Goal: Information Seeking & Learning: Find specific page/section

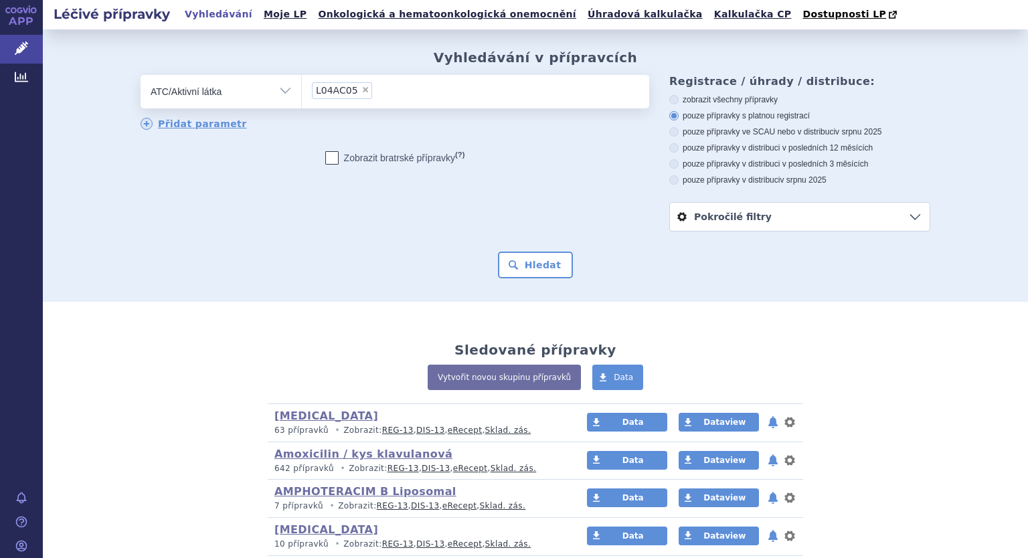
select select "filter-atc-group"
click at [516, 260] on button "Hledat" at bounding box center [536, 265] width 76 height 27
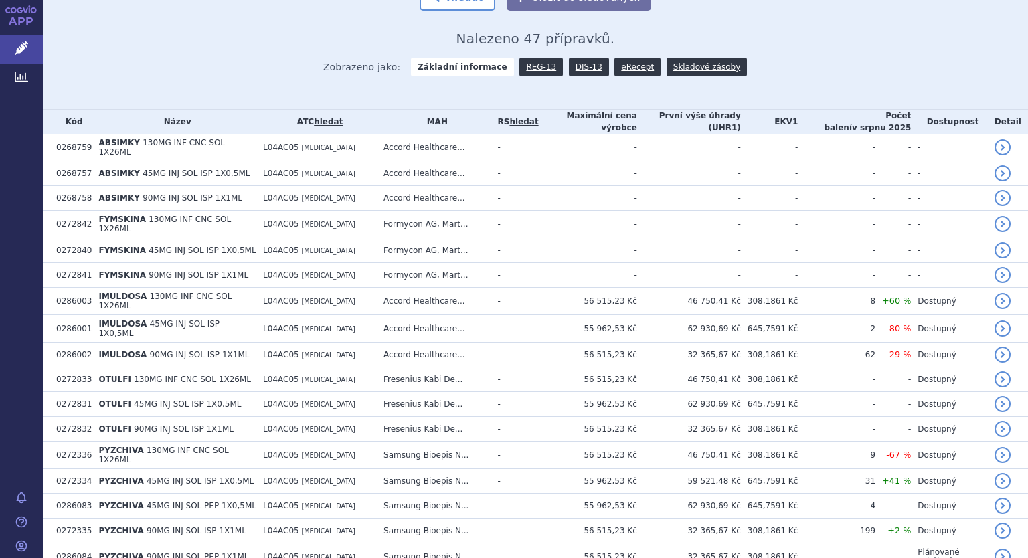
scroll to position [285, 0]
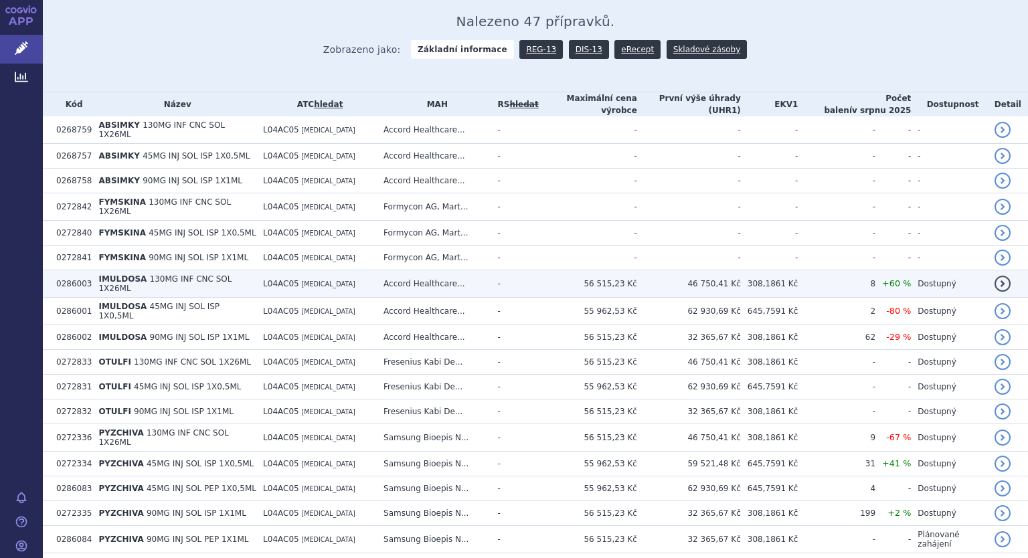
click at [175, 274] on span "130MG INF CNC SOL 1X26ML" at bounding box center [164, 283] width 133 height 19
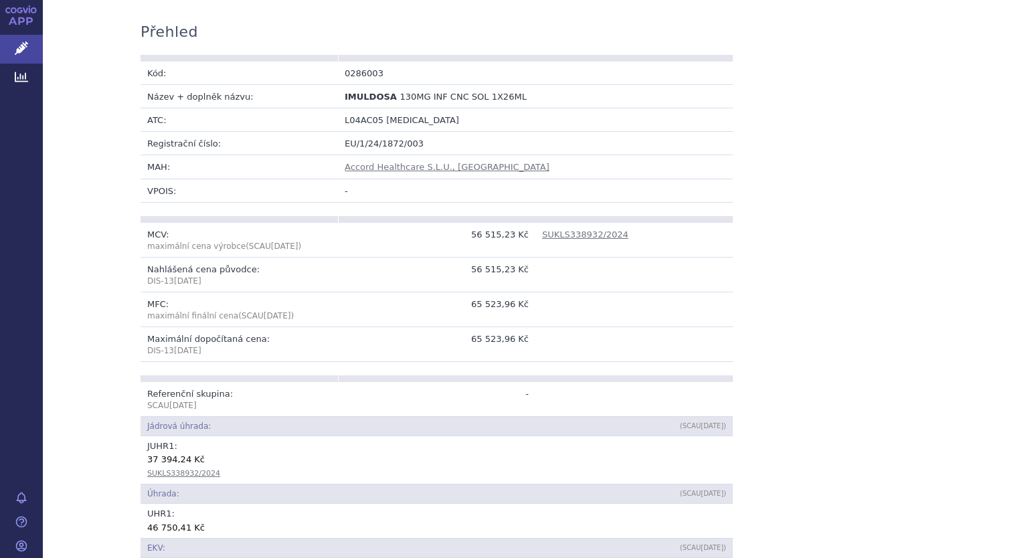
scroll to position [214, 0]
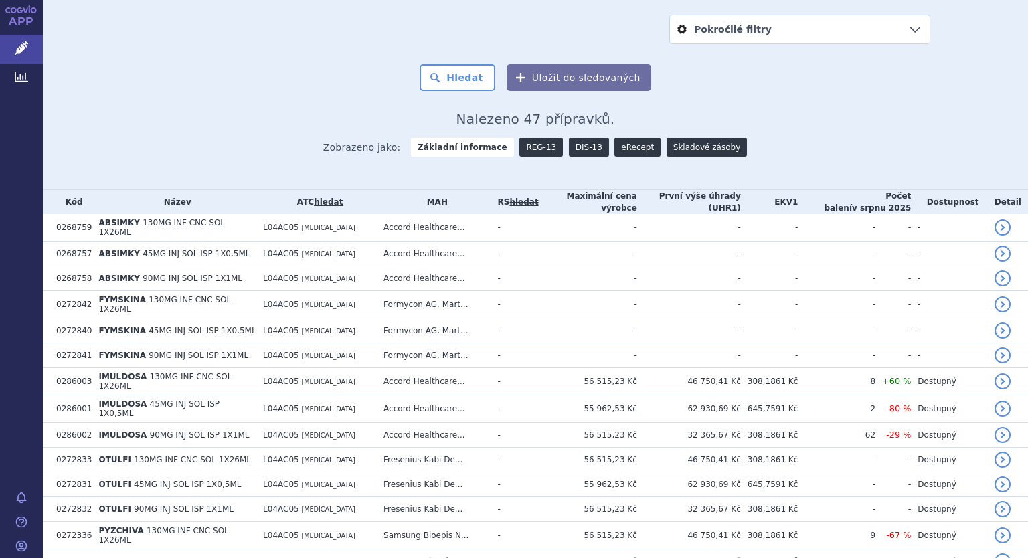
scroll to position [214, 0]
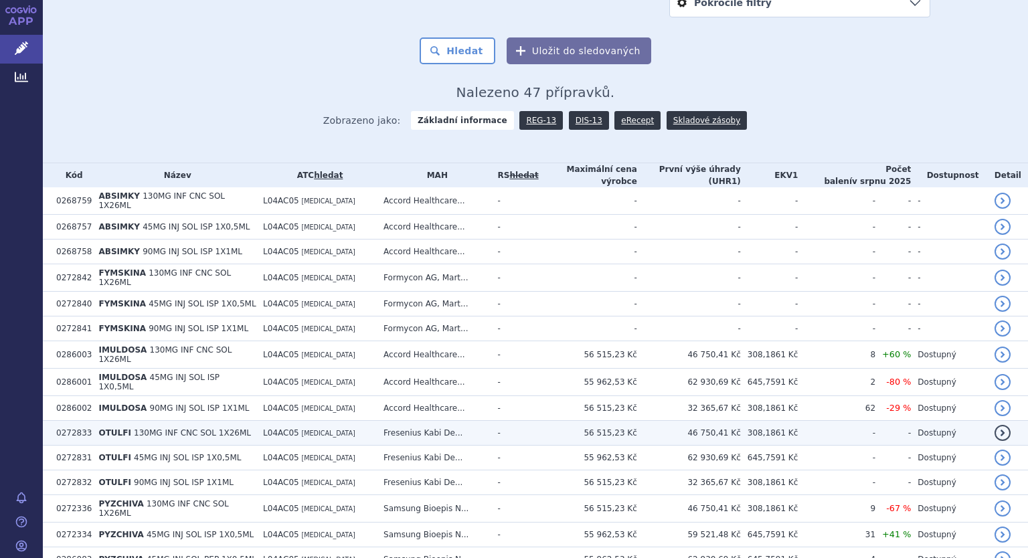
click at [134, 428] on span "130MG INF CNC SOL 1X26ML" at bounding box center [192, 432] width 117 height 9
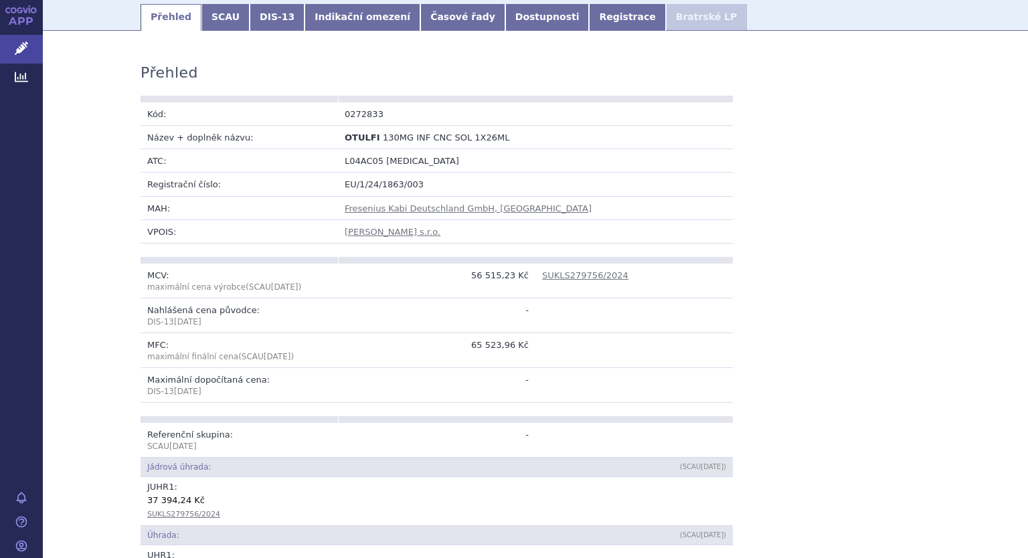
scroll to position [205, 0]
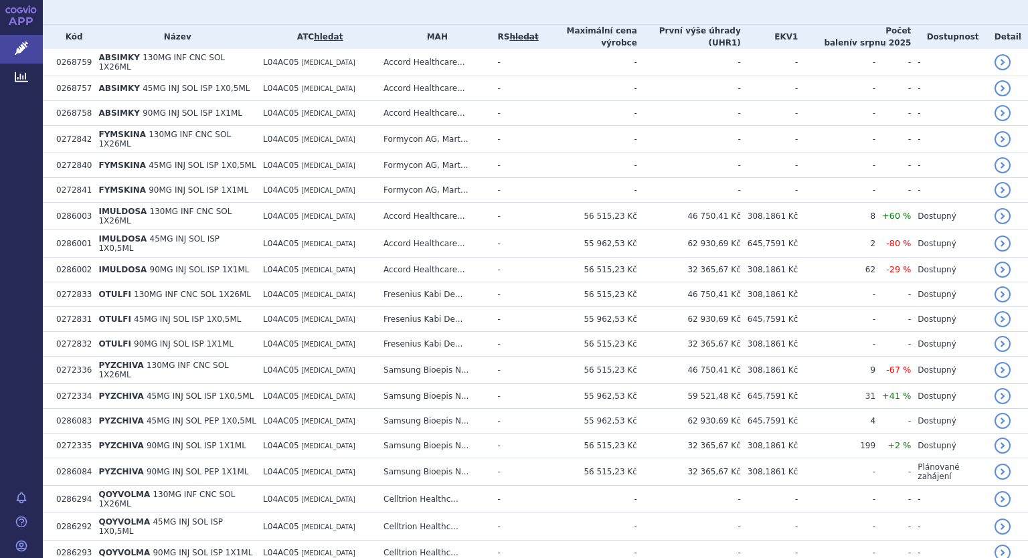
scroll to position [365, 0]
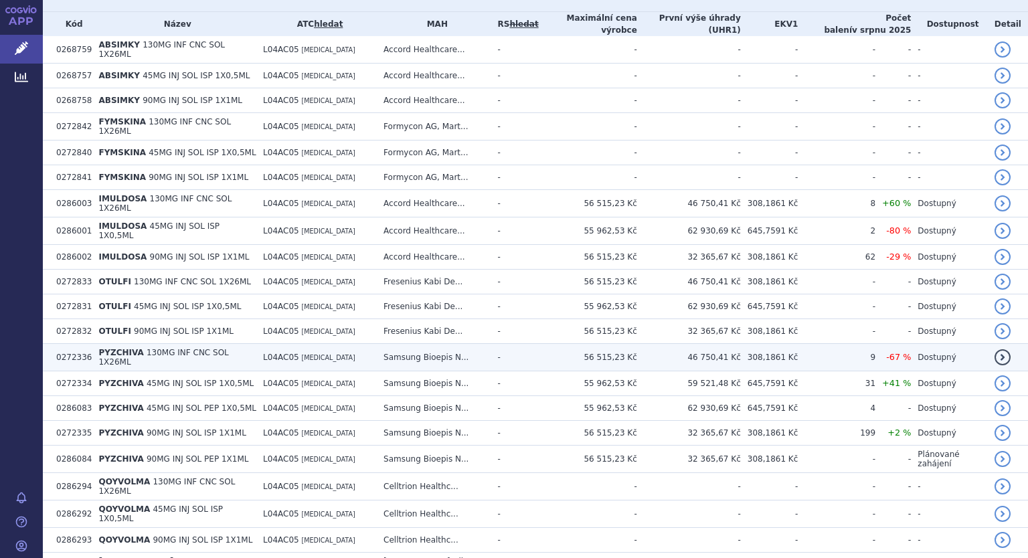
click at [137, 348] on span "130MG INF CNC SOL 1X26ML" at bounding box center [163, 357] width 130 height 19
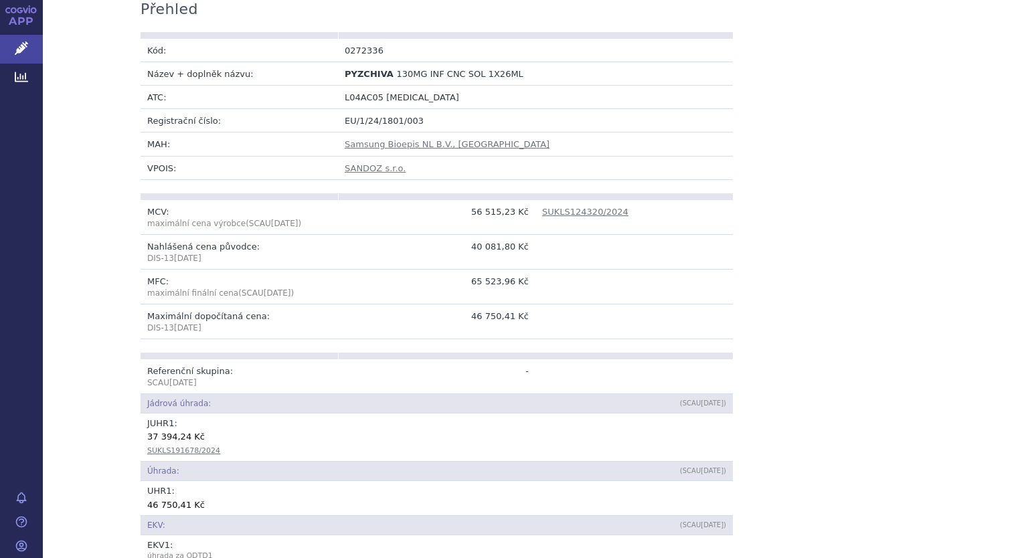
scroll to position [241, 0]
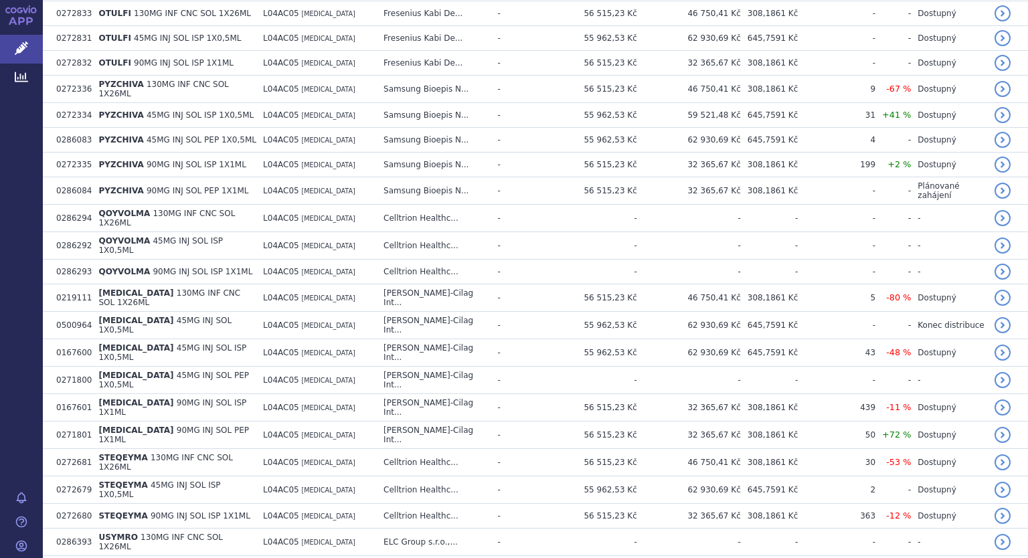
scroll to position [642, 0]
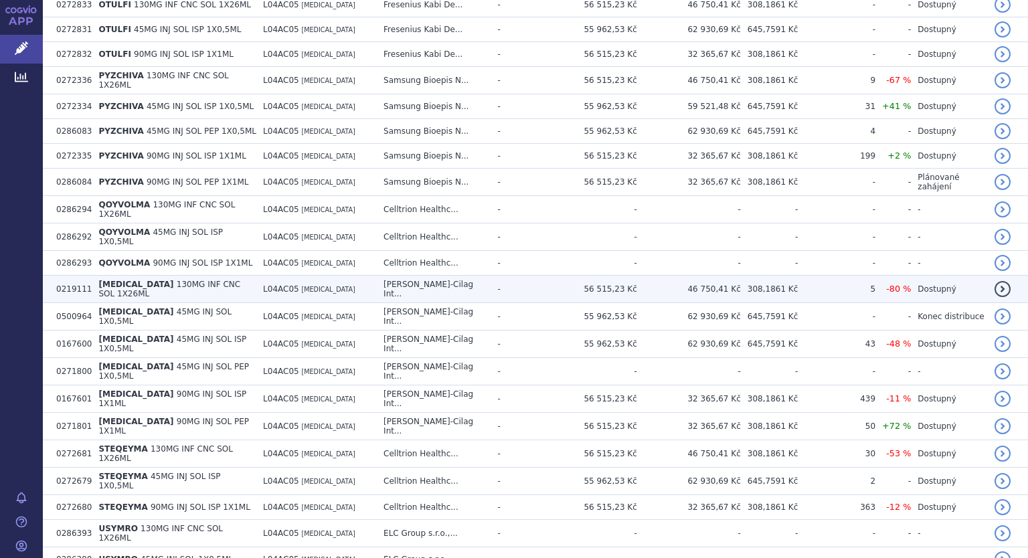
click at [171, 280] on span "130MG INF CNC SOL 1X26ML" at bounding box center [169, 289] width 142 height 19
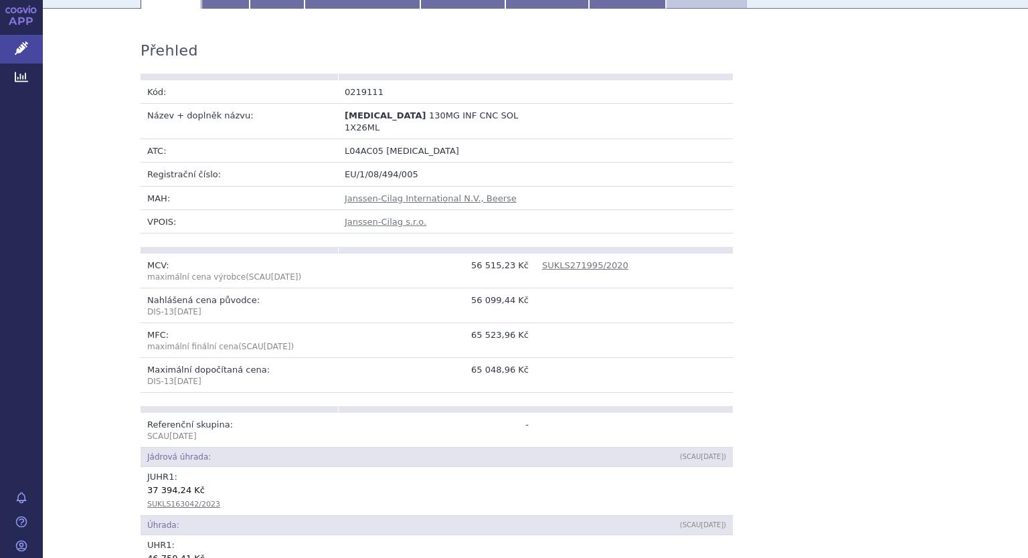
scroll to position [214, 0]
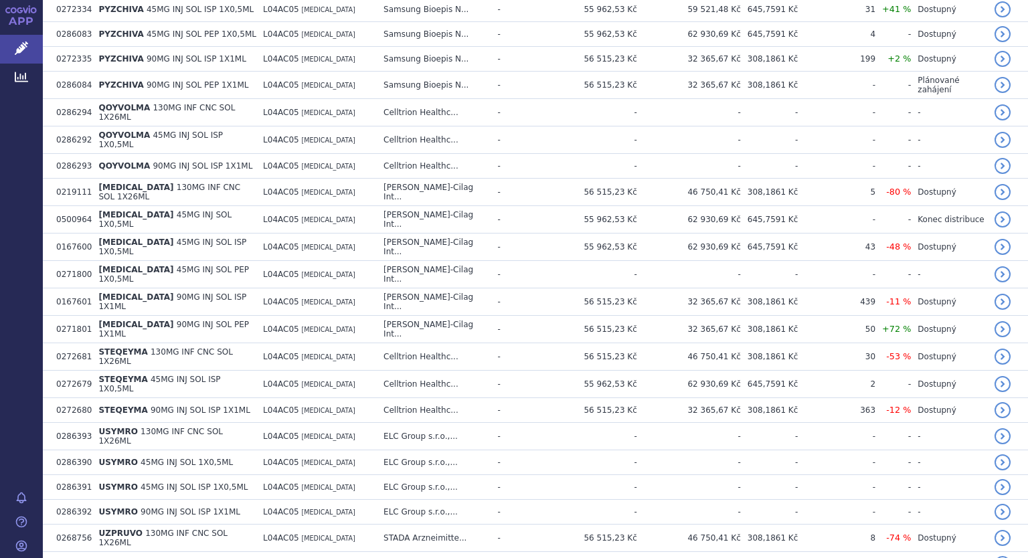
scroll to position [766, 0]
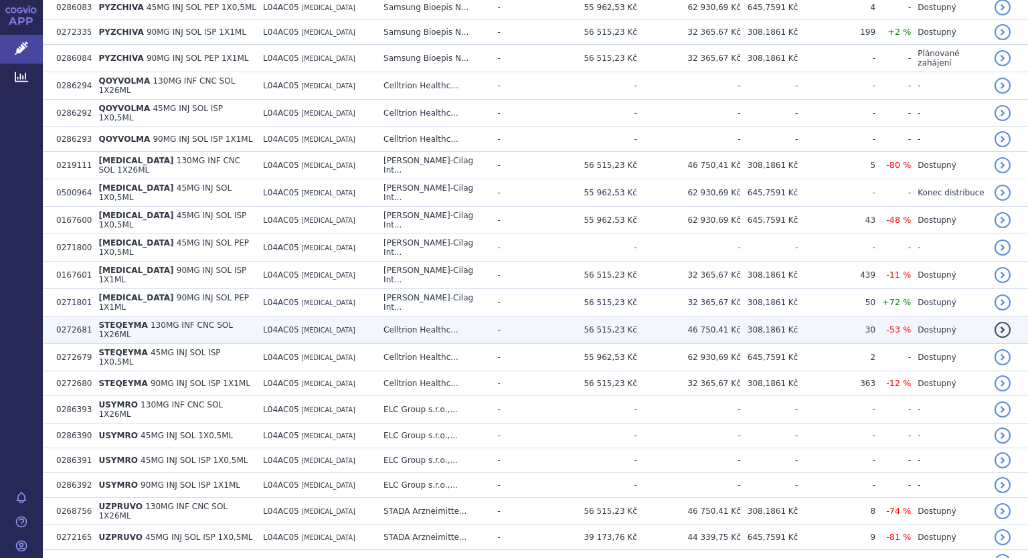
click at [139, 321] on b "STEQEYMA" at bounding box center [124, 325] width 52 height 9
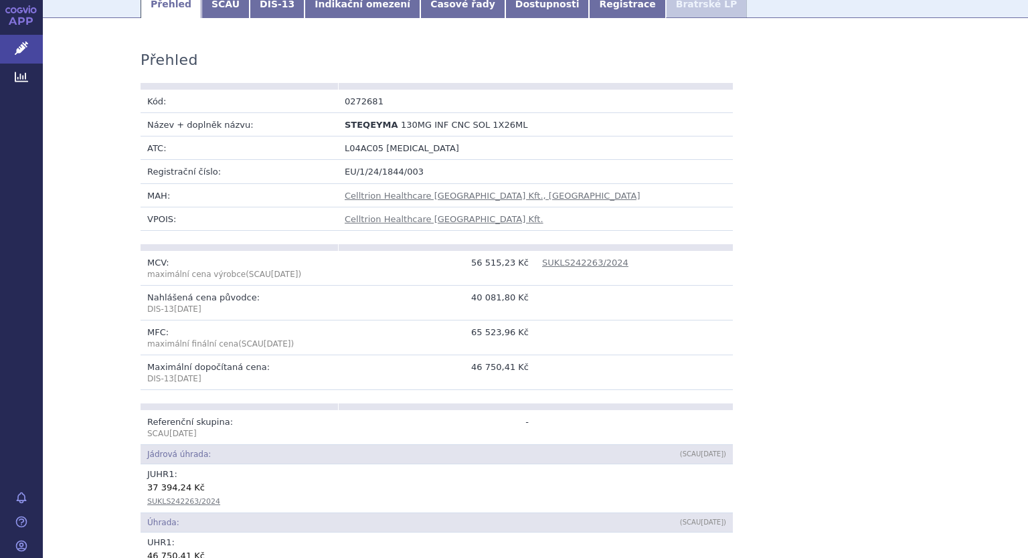
scroll to position [214, 0]
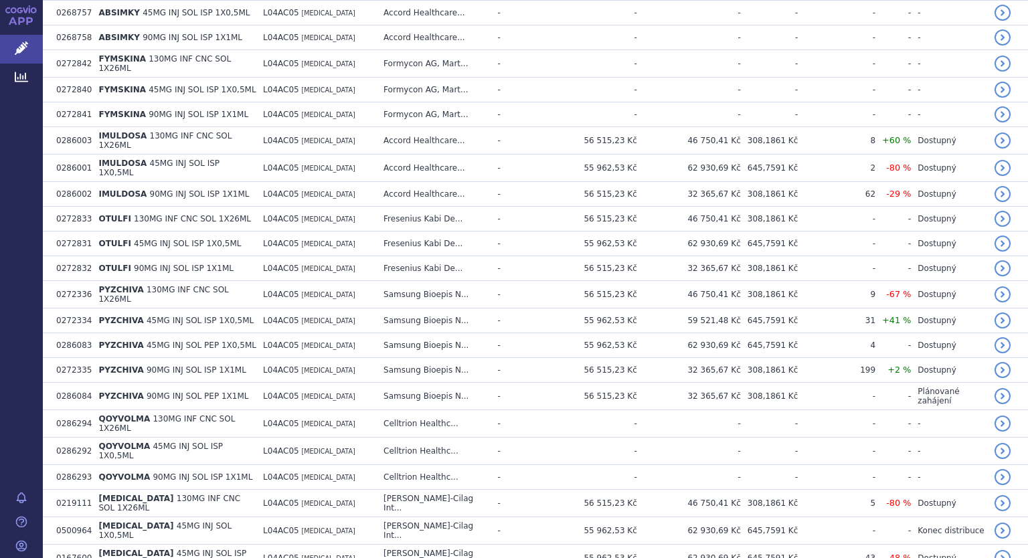
scroll to position [463, 0]
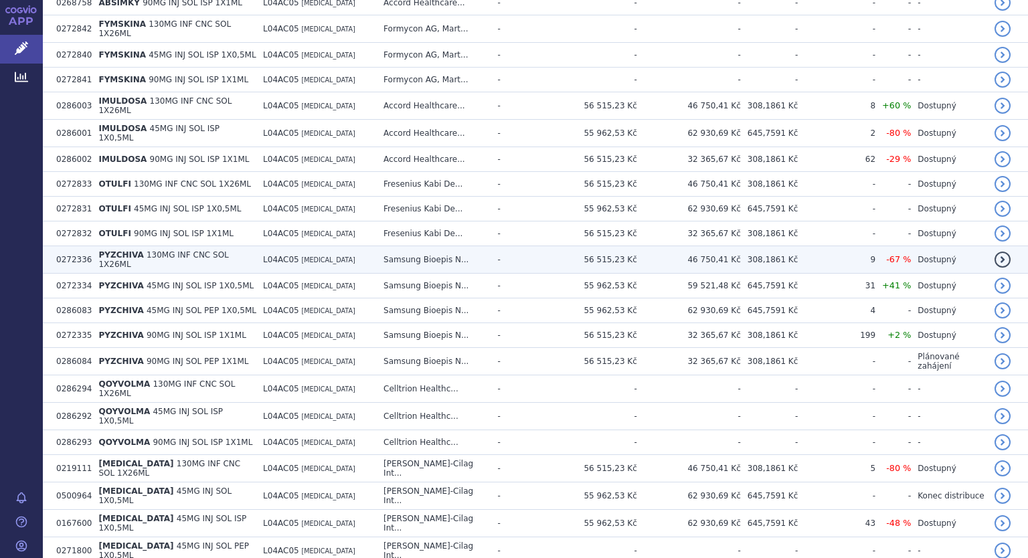
click at [179, 250] on td "PYZCHIVA 130MG INF CNC SOL 1X26ML" at bounding box center [174, 259] width 165 height 27
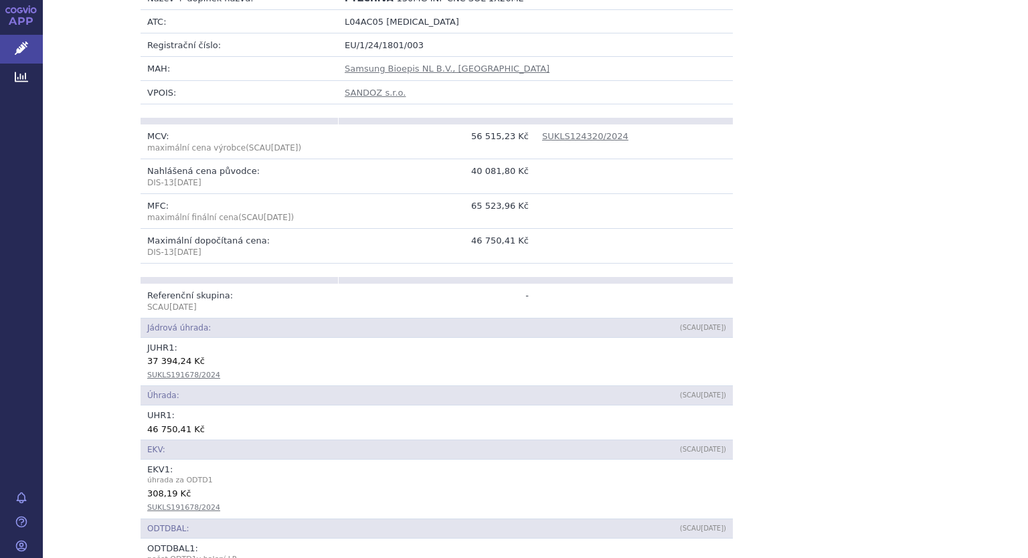
scroll to position [329, 0]
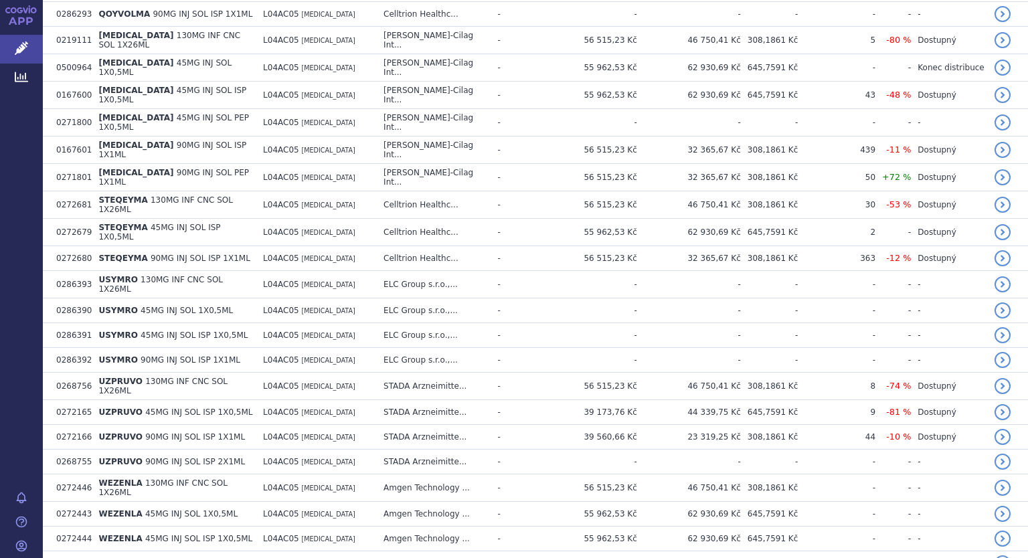
scroll to position [901, 0]
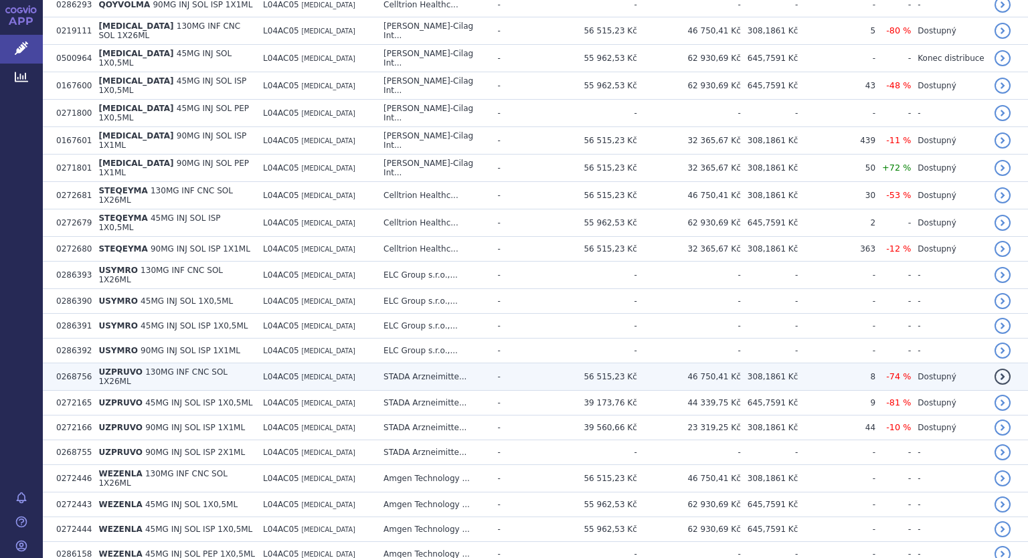
click at [126, 367] on span "UZPRUVO" at bounding box center [120, 371] width 44 height 9
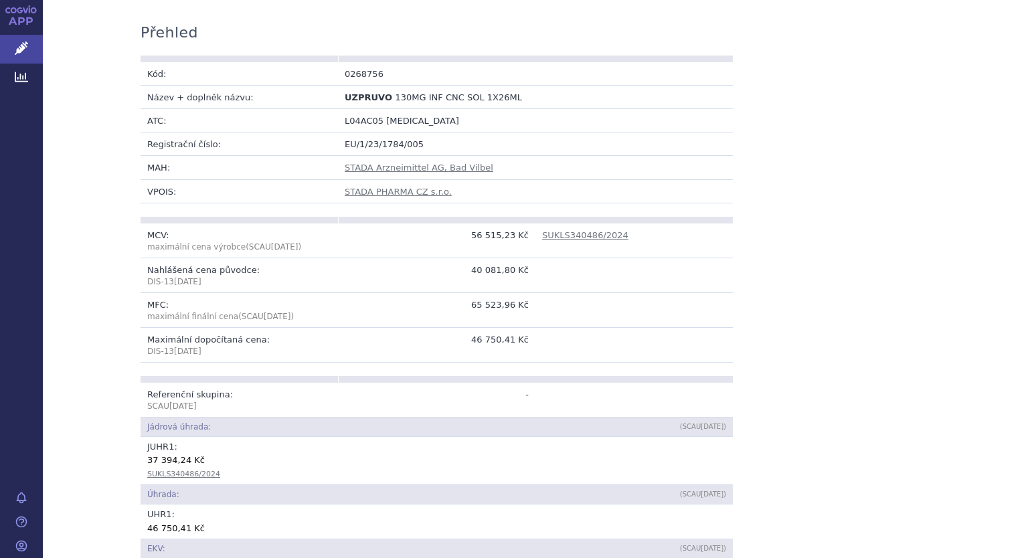
scroll to position [214, 0]
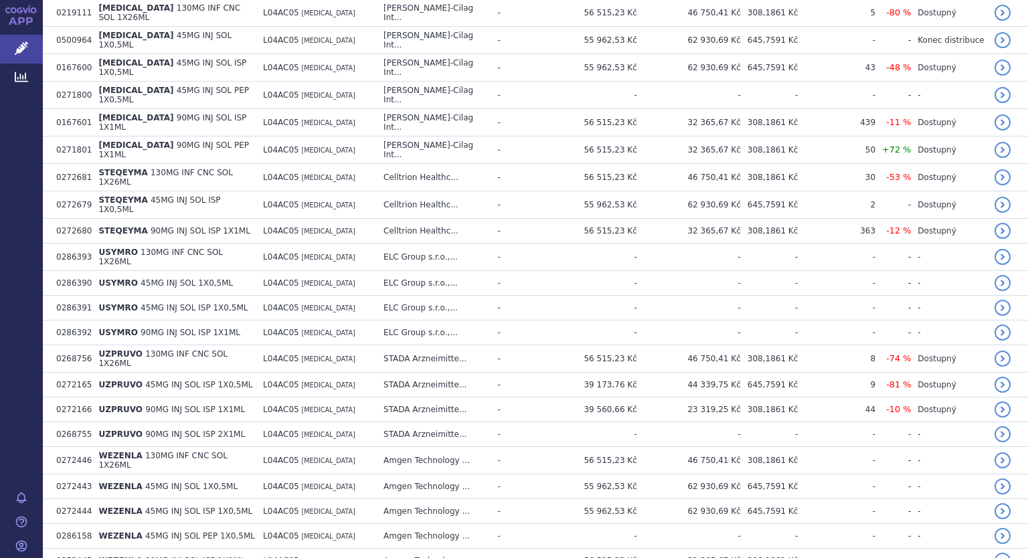
scroll to position [945, 0]
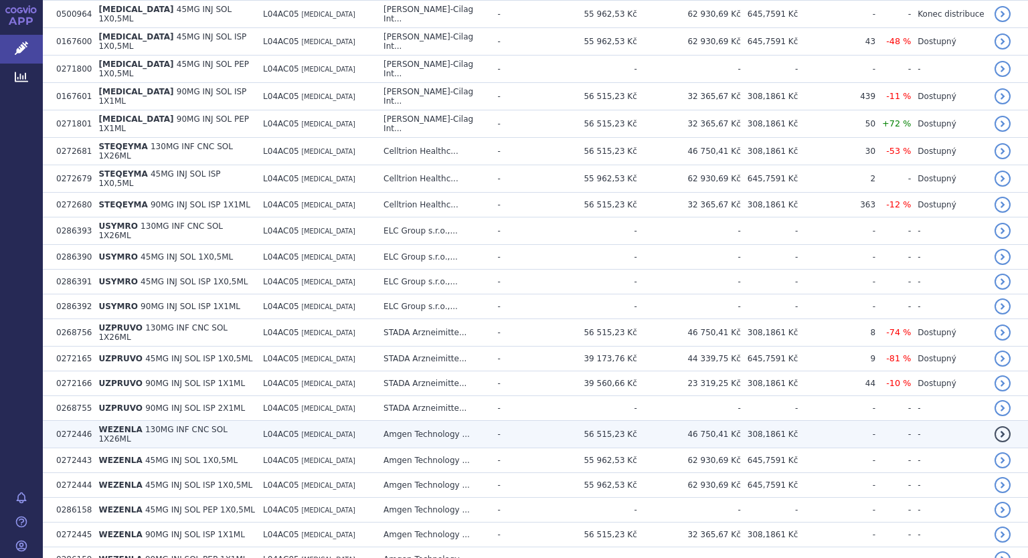
click at [130, 425] on span "WEZENLA" at bounding box center [120, 429] width 44 height 9
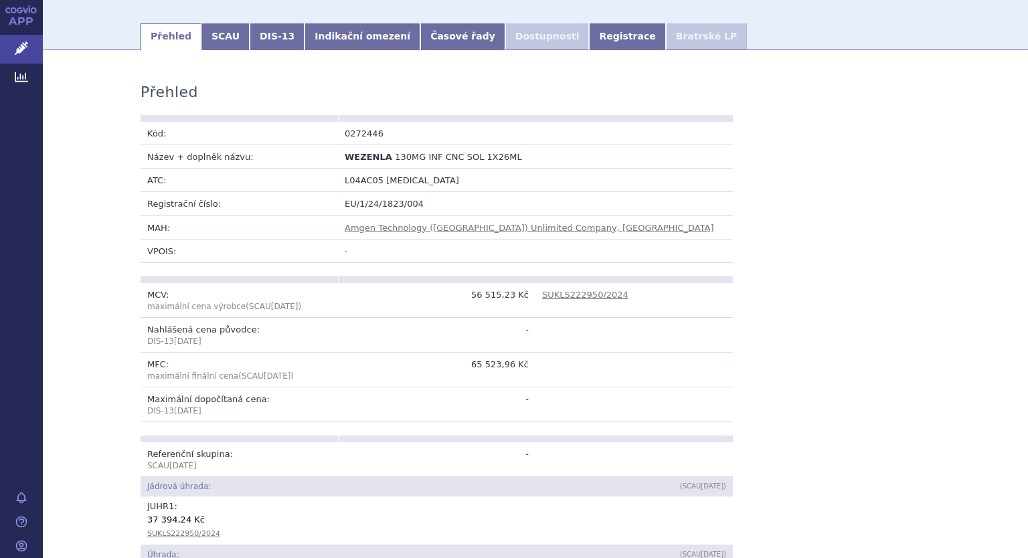
scroll to position [187, 0]
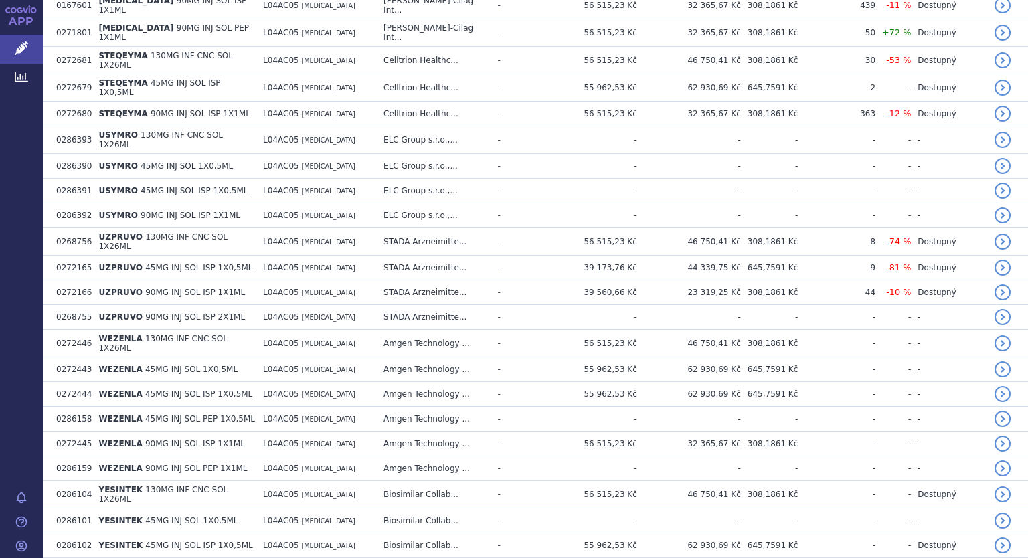
scroll to position [1051, 0]
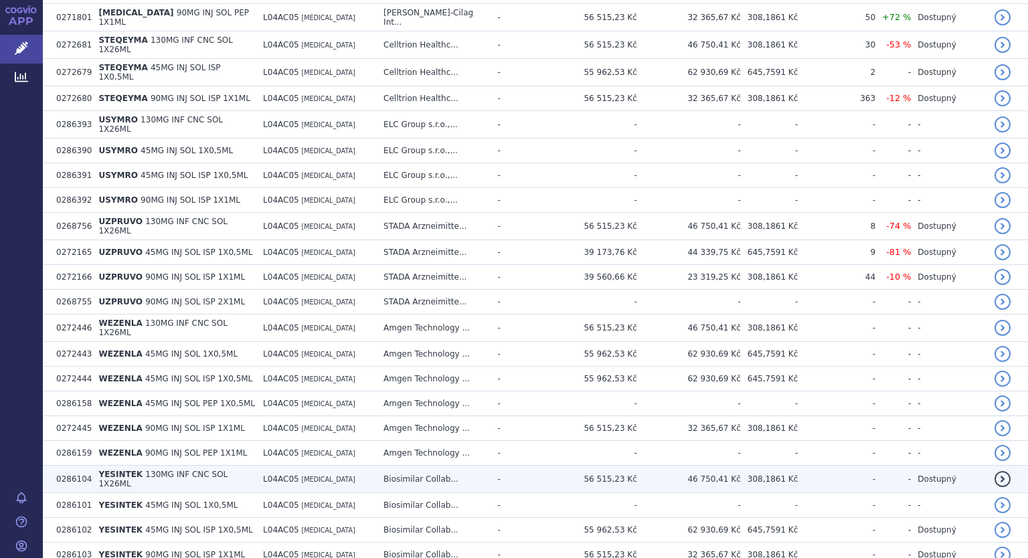
click at [125, 470] on span "YESINTEK" at bounding box center [120, 474] width 44 height 9
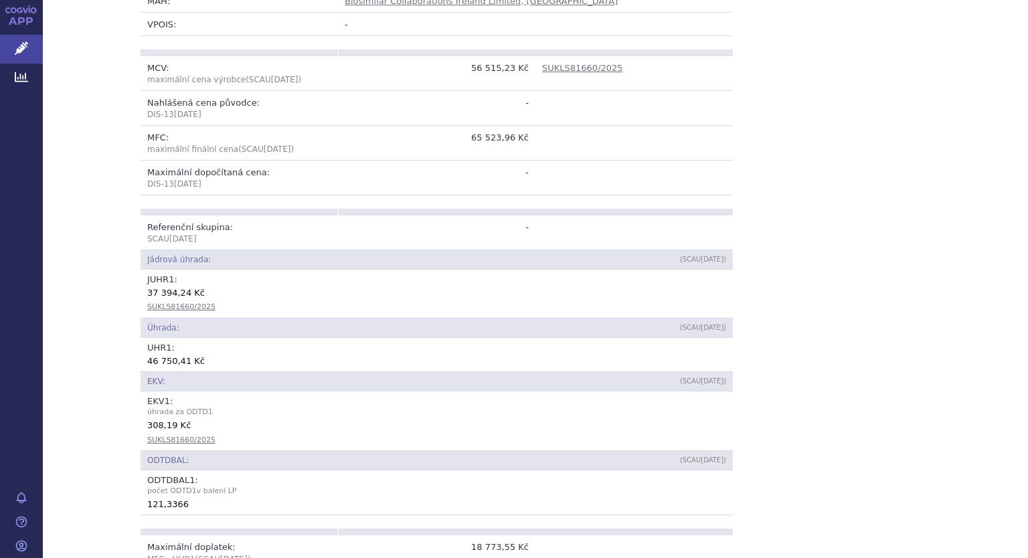
scroll to position [454, 0]
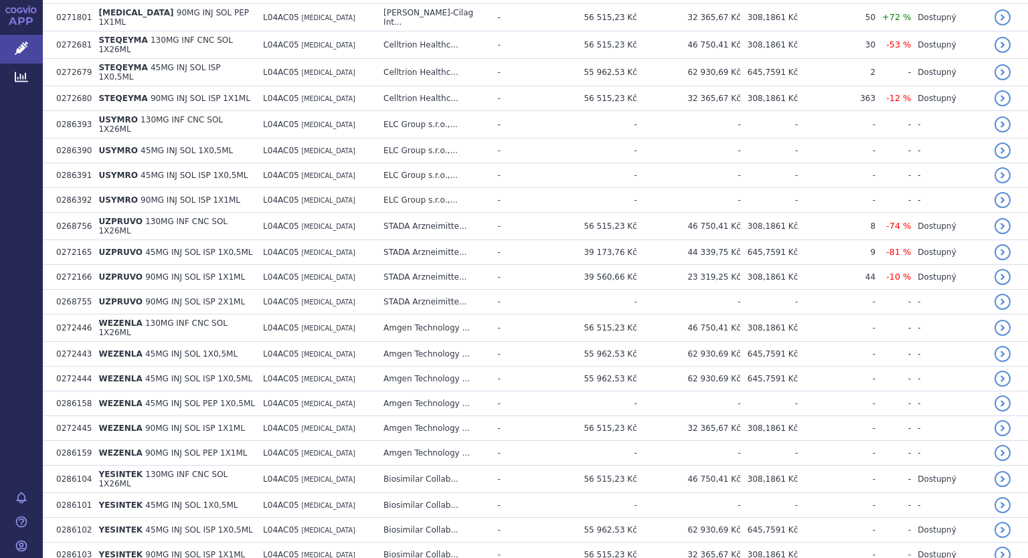
scroll to position [1051, 0]
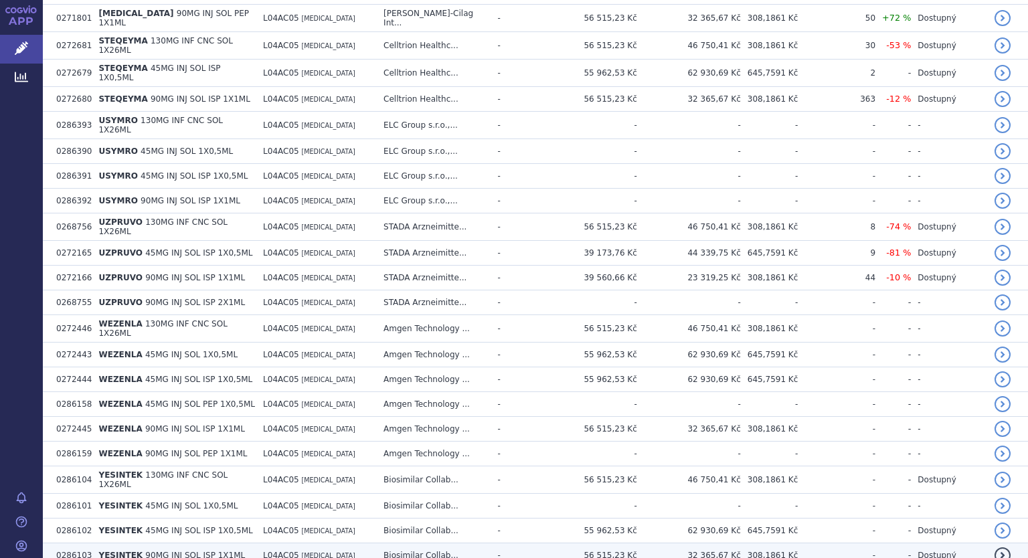
click at [161, 551] on span "90MG INJ SOL ISP 1X1ML" at bounding box center [195, 555] width 100 height 9
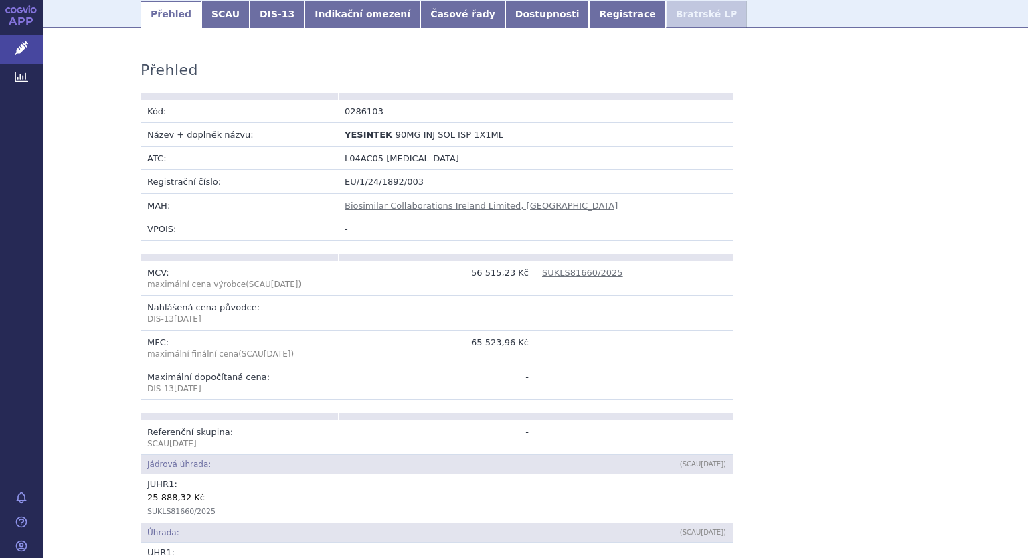
scroll to position [214, 0]
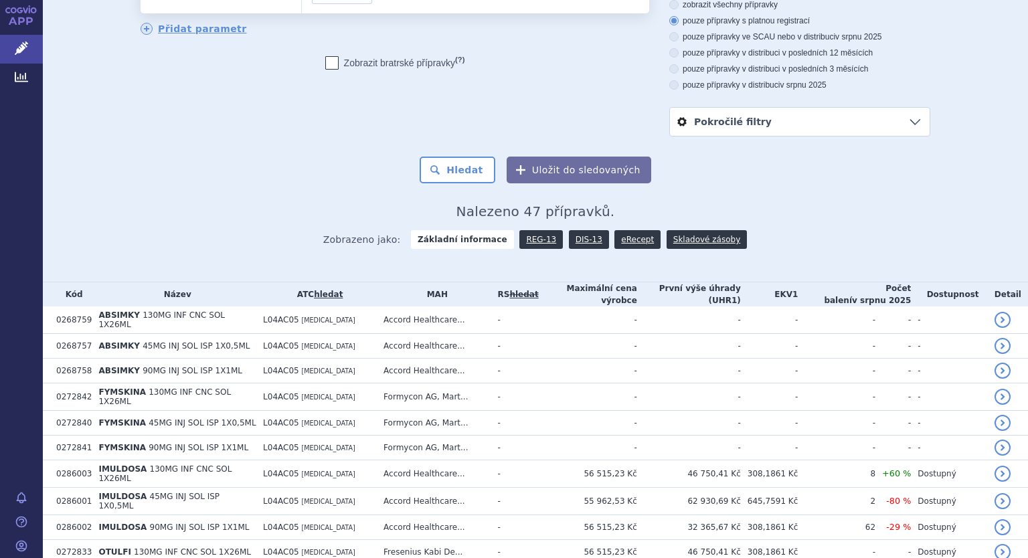
scroll to position [107, 0]
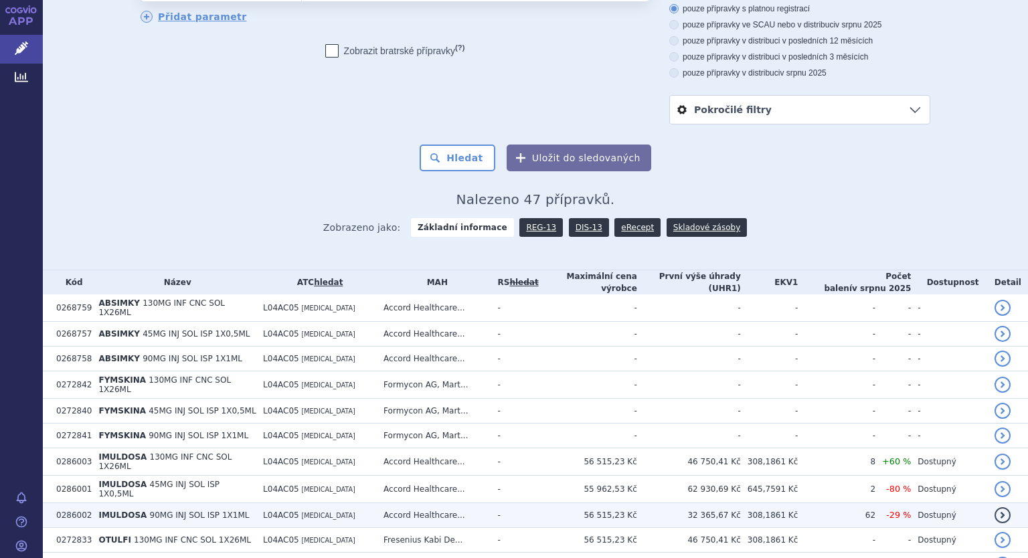
click at [150, 511] on span "90MG INJ SOL ISP 1X1ML" at bounding box center [200, 515] width 100 height 9
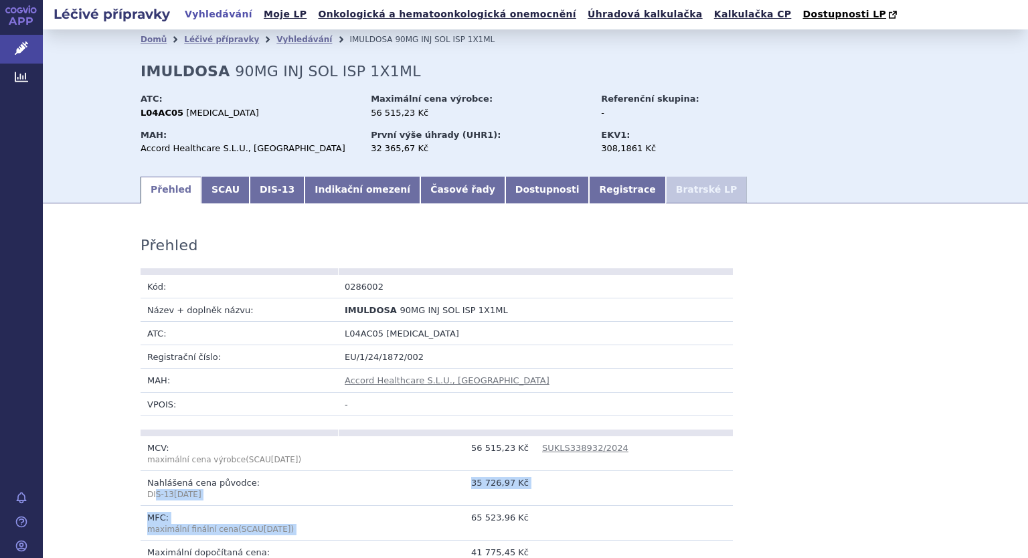
drag, startPoint x: 0, startPoint y: 0, endPoint x: 466, endPoint y: 555, distance: 724.9
click at [466, 555] on tbody "MCV: maximální cena výrobce (SCAU [DATE] ) 56 515,23 Kč SUKLS338932/2024 Nahláš…" at bounding box center [437, 505] width 592 height 139
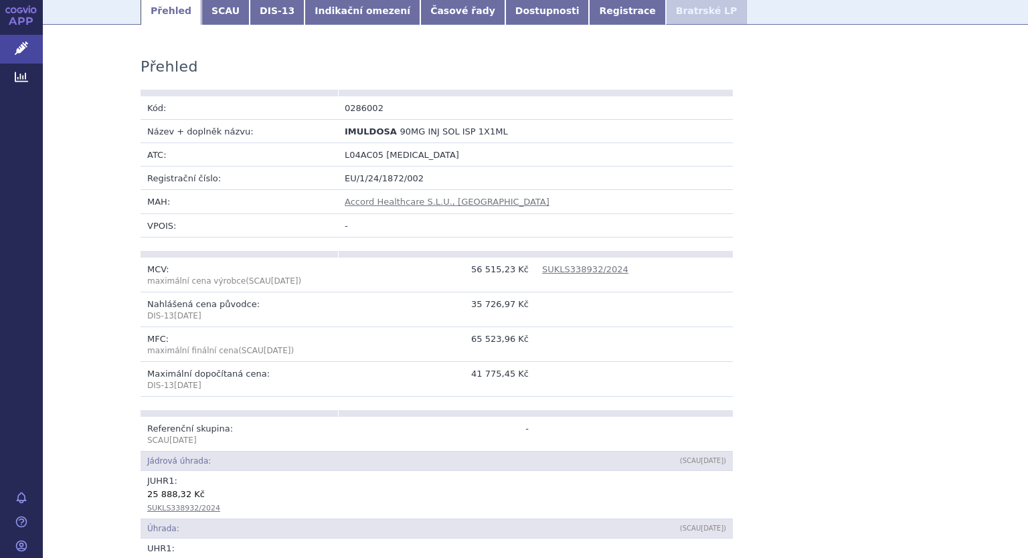
scroll to position [196, 0]
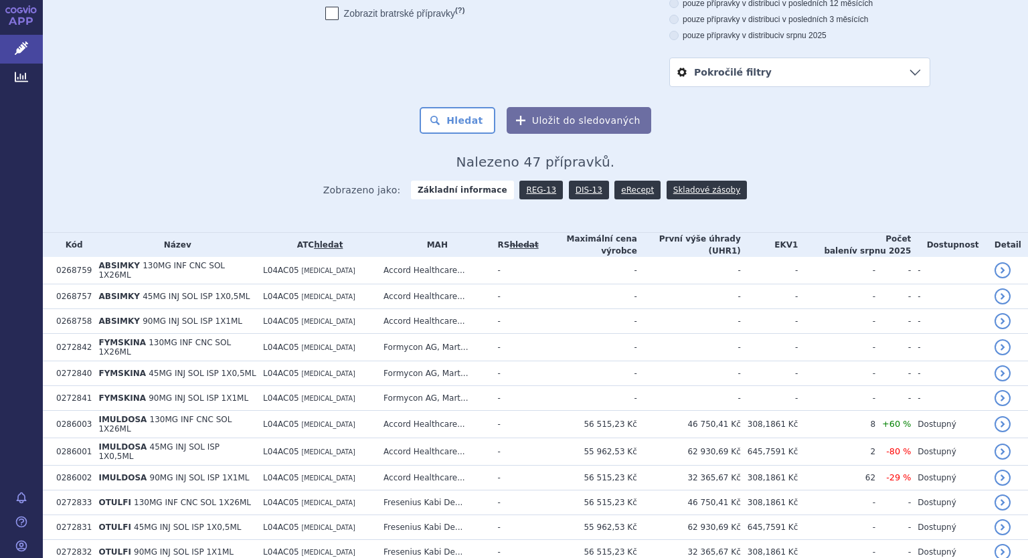
scroll to position [161, 0]
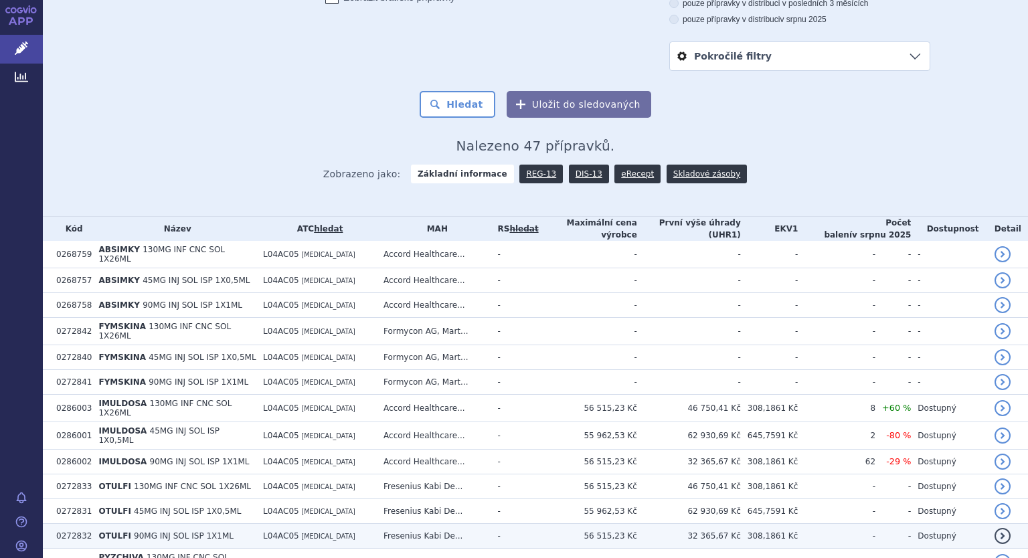
click at [140, 524] on td "OTULFI 90MG INJ SOL ISP 1X1ML" at bounding box center [174, 536] width 165 height 25
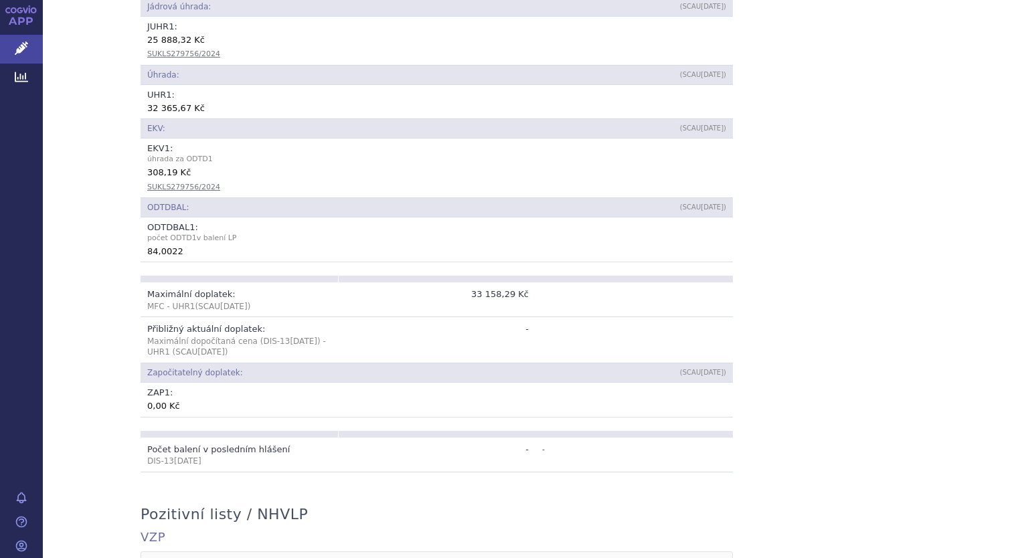
scroll to position [618, 0]
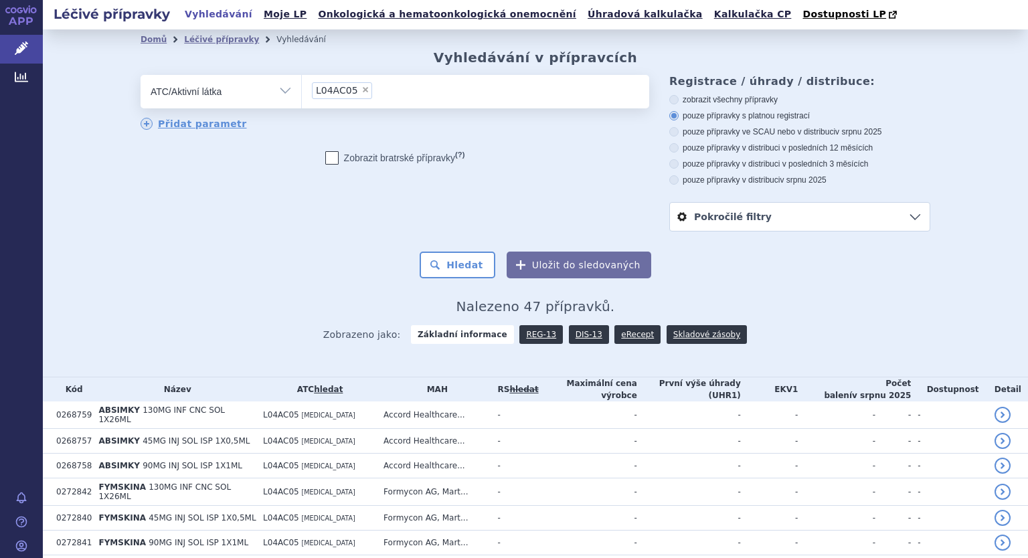
scroll to position [487, 0]
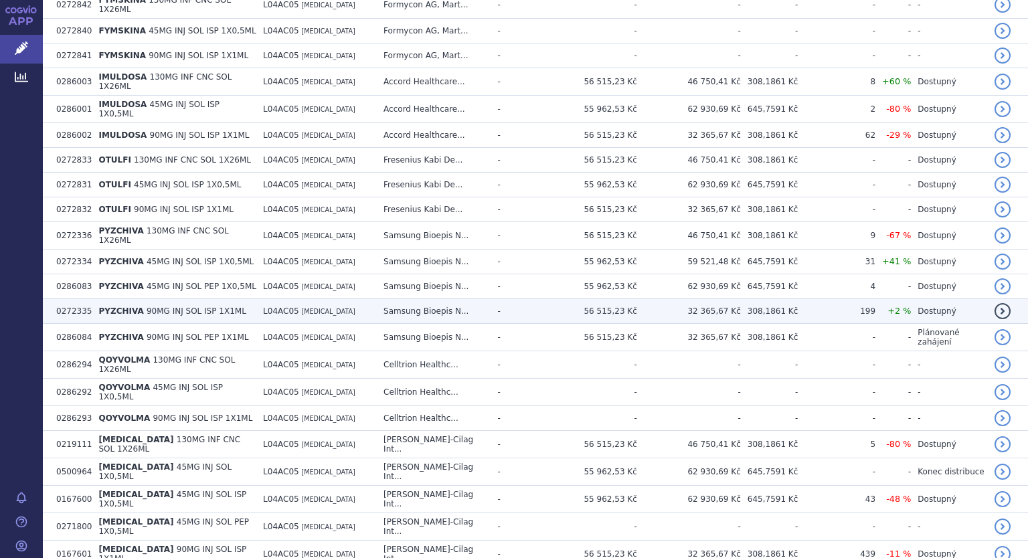
click at [123, 307] on span "PYZCHIVA" at bounding box center [120, 311] width 45 height 9
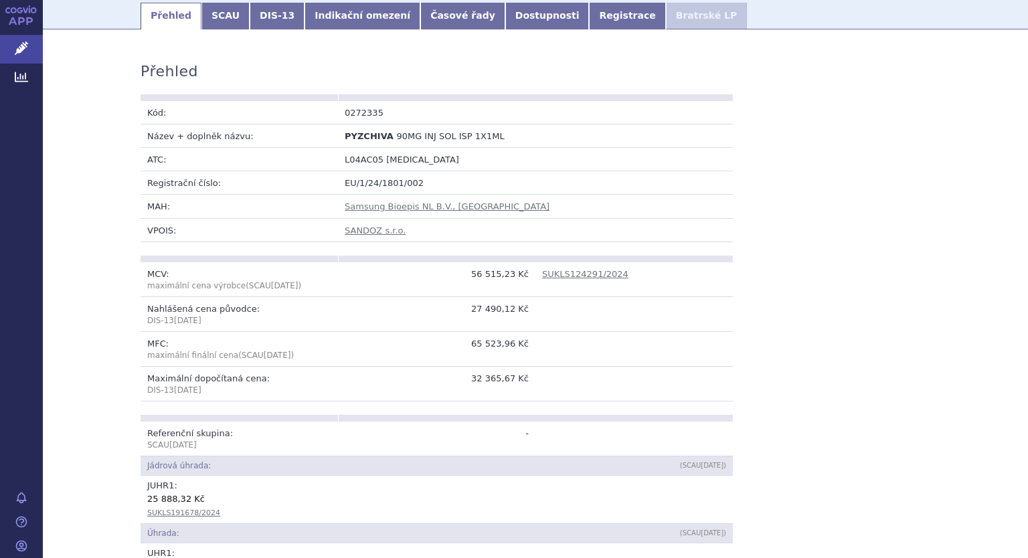
scroll to position [187, 0]
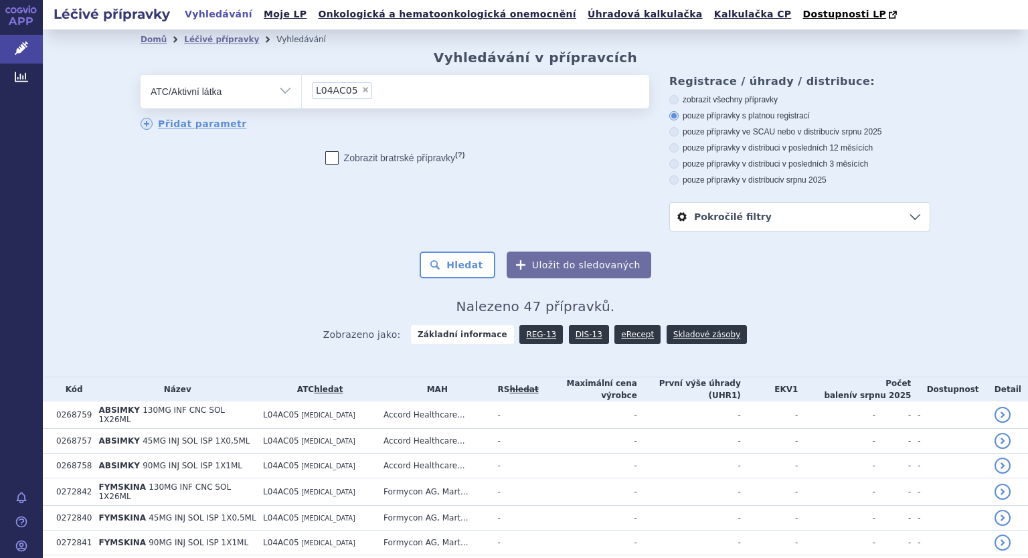
scroll to position [487, 0]
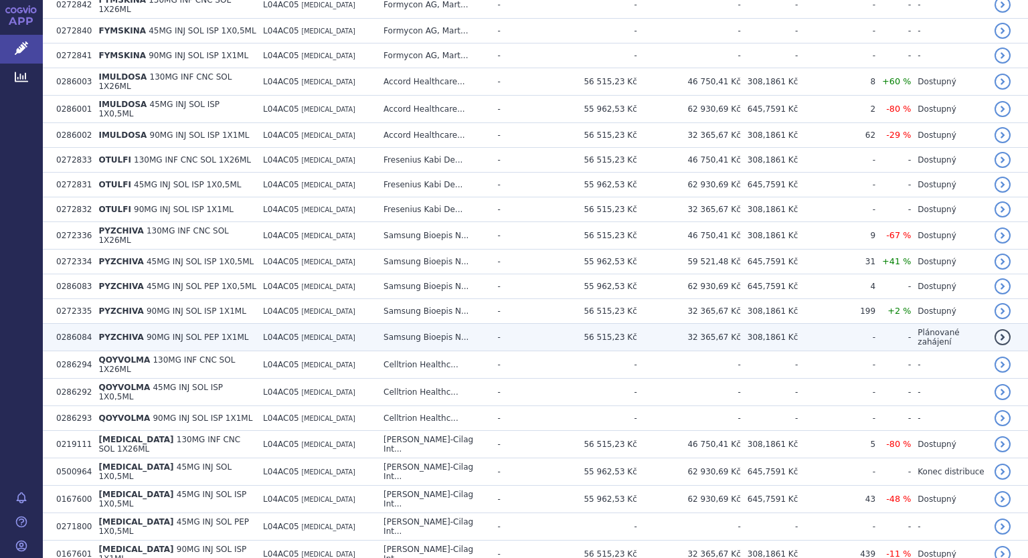
click at [184, 333] on span "90MG INJ SOL PEP 1X1ML" at bounding box center [198, 337] width 102 height 9
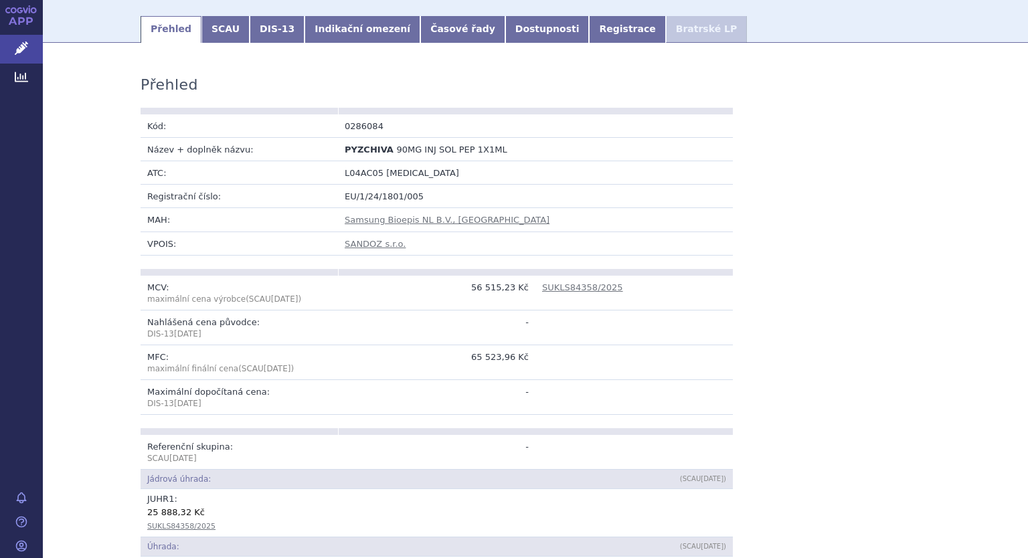
scroll to position [187, 0]
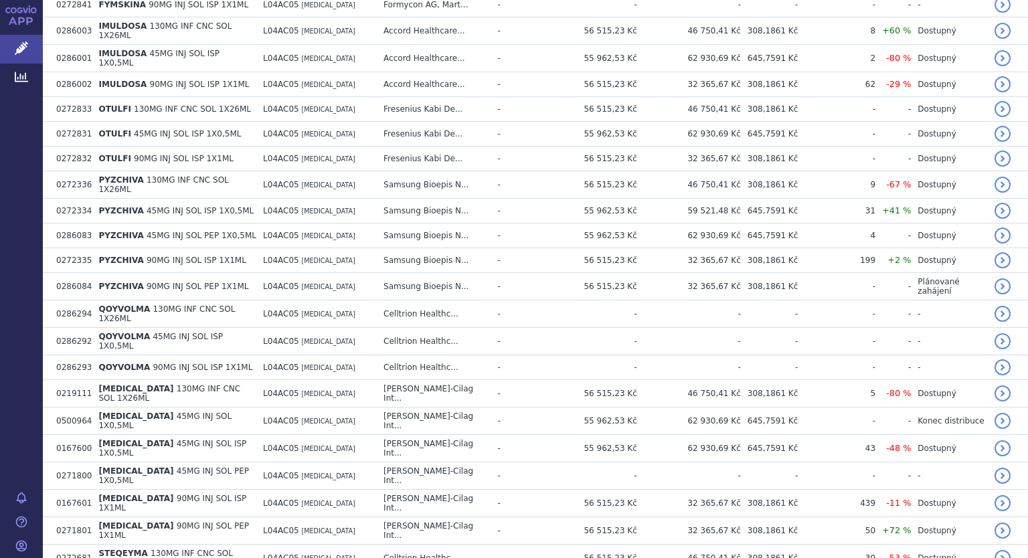
scroll to position [562, 0]
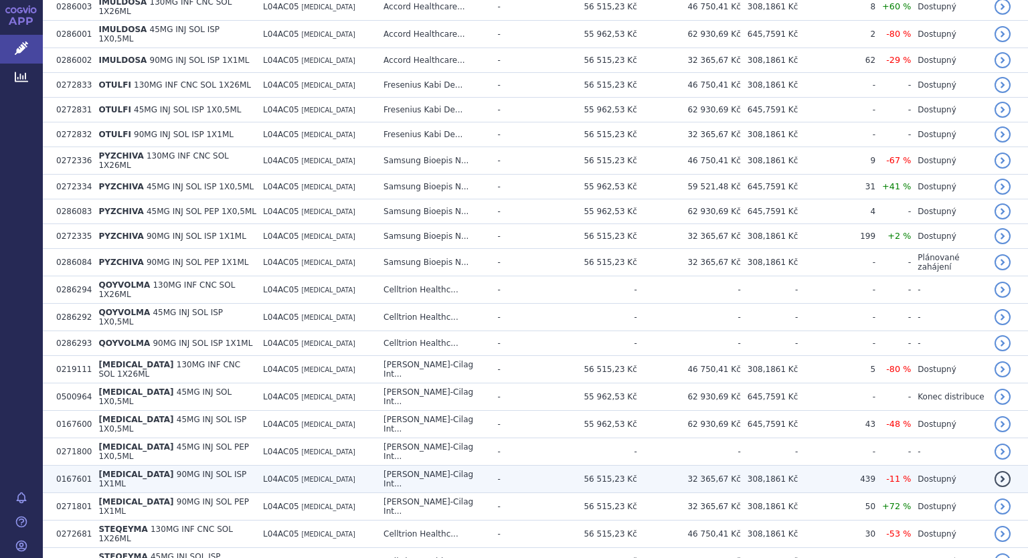
click at [175, 470] on span "90MG INJ SOL ISP 1X1ML" at bounding box center [172, 479] width 148 height 19
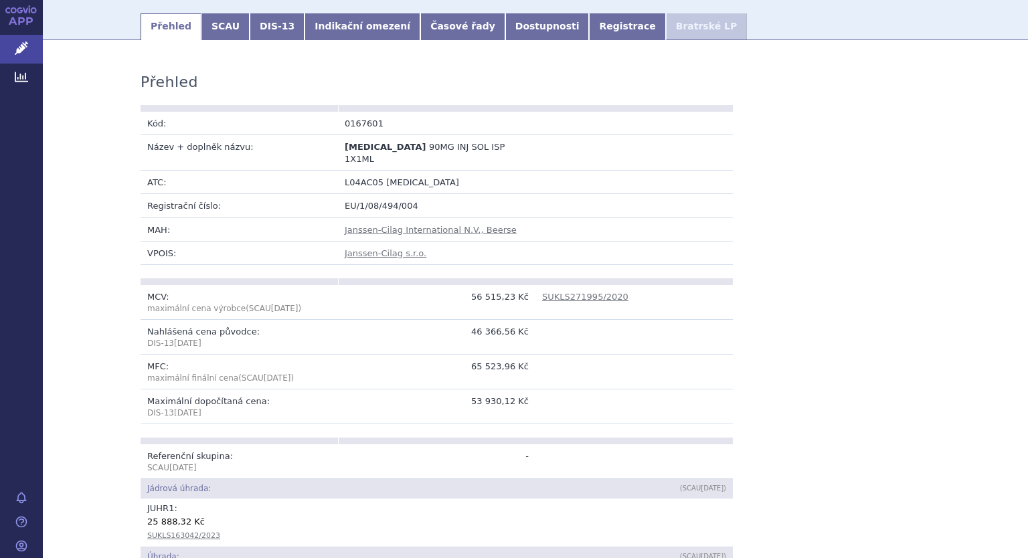
scroll to position [187, 0]
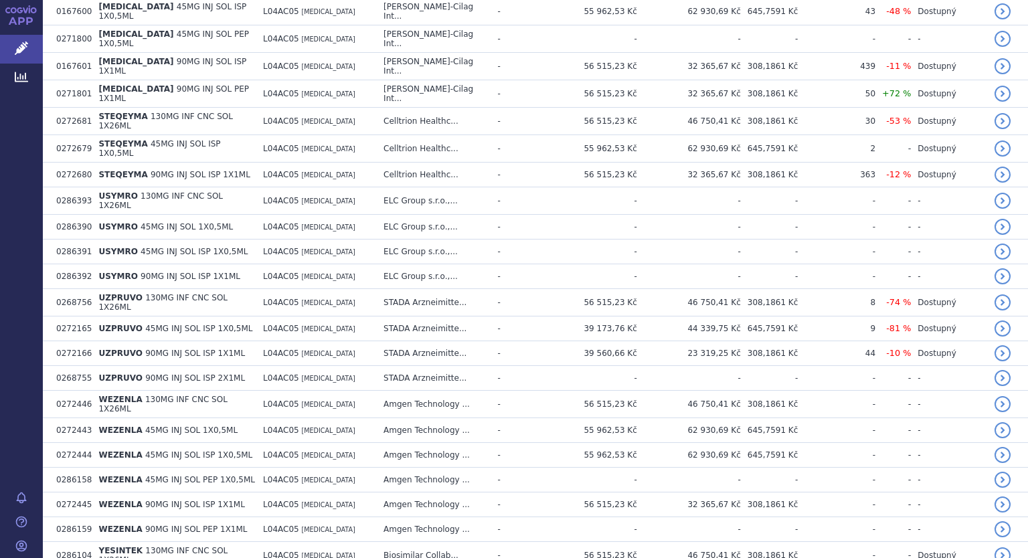
scroll to position [1051, 0]
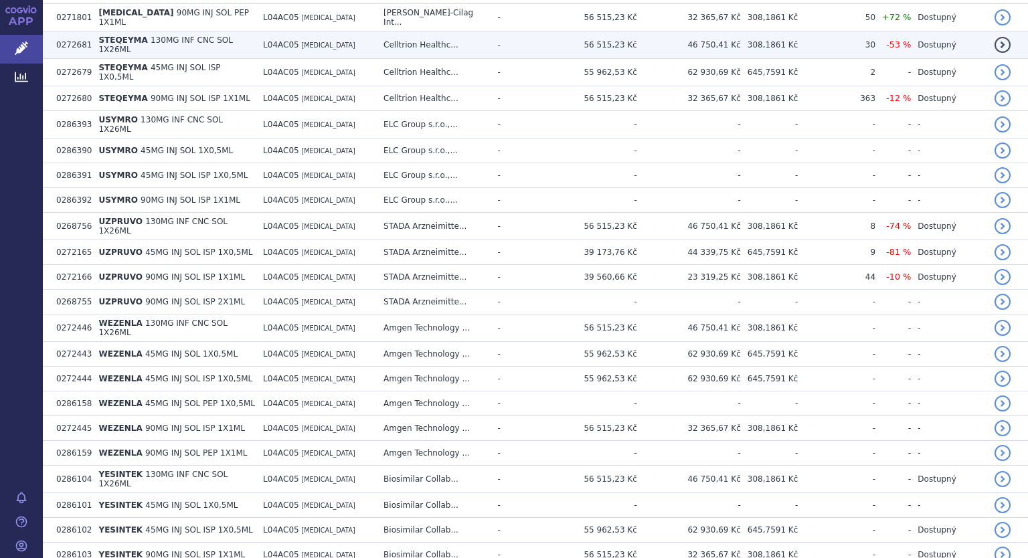
click at [1016, 31] on td "detail" at bounding box center [1008, 44] width 40 height 27
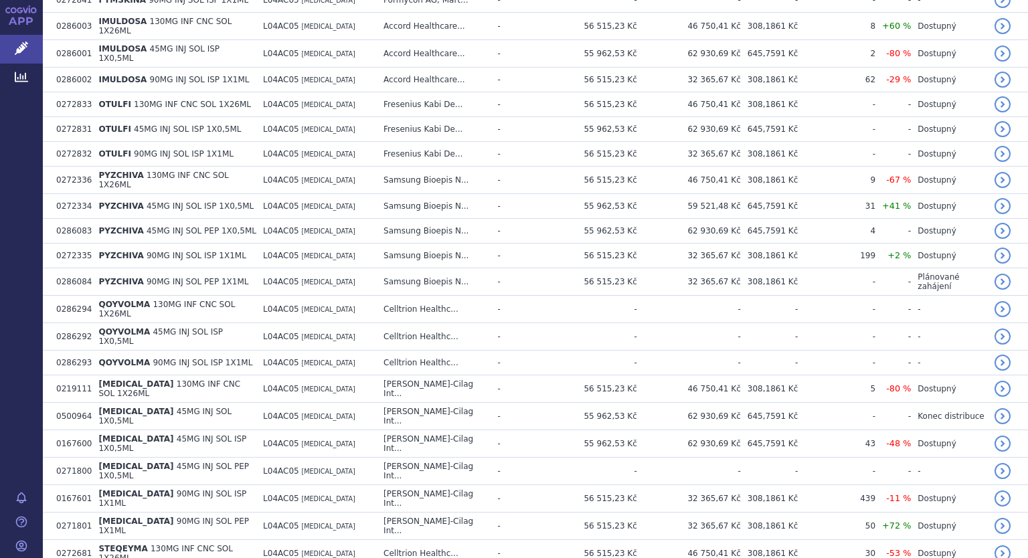
scroll to position [562, 0]
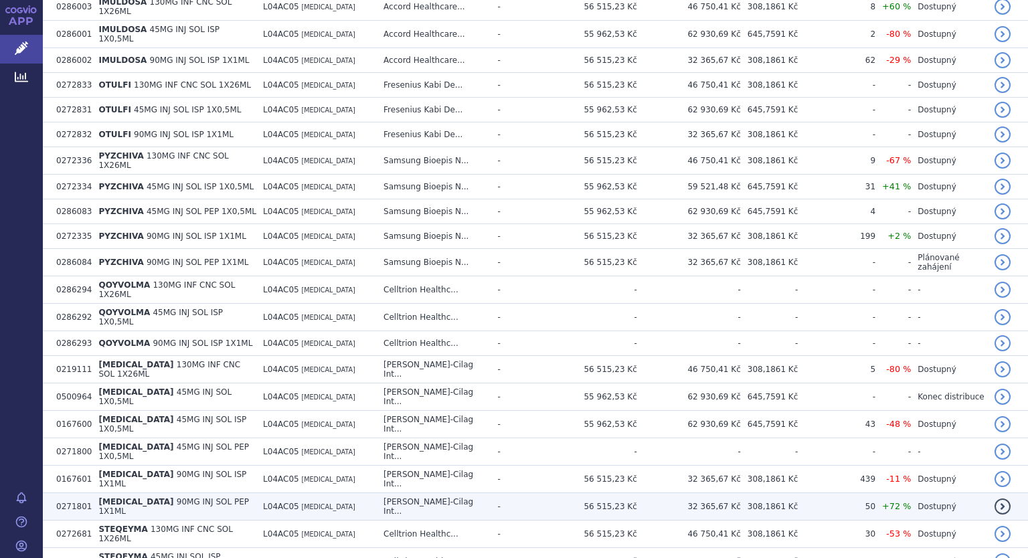
click at [155, 497] on span "90MG INJ SOL PEP 1X1ML" at bounding box center [173, 506] width 151 height 19
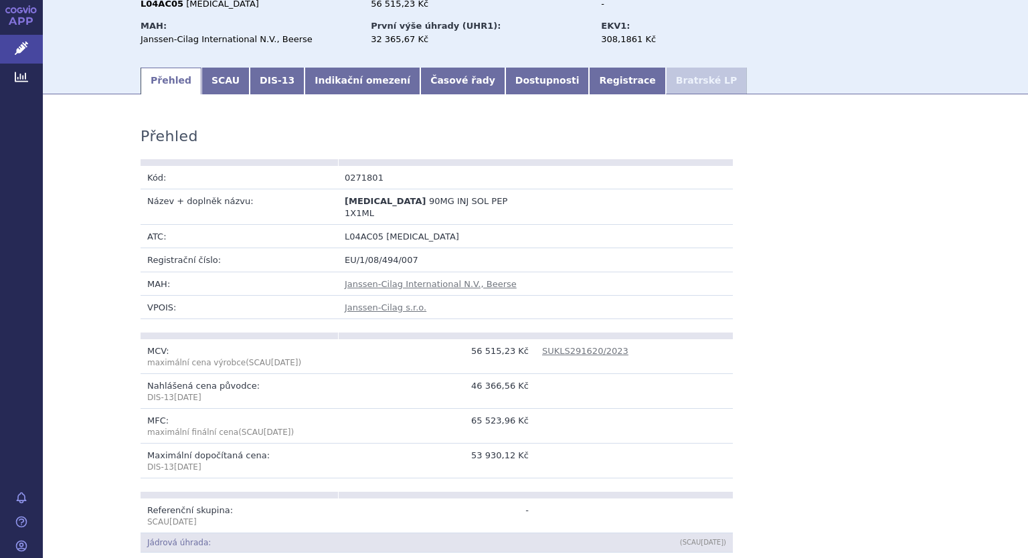
scroll to position [125, 0]
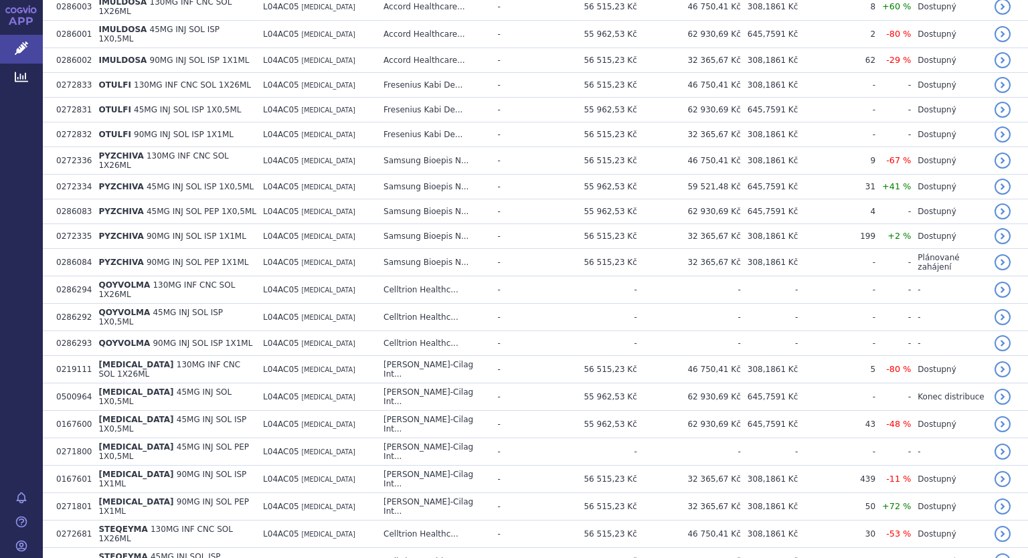
scroll to position [589, 0]
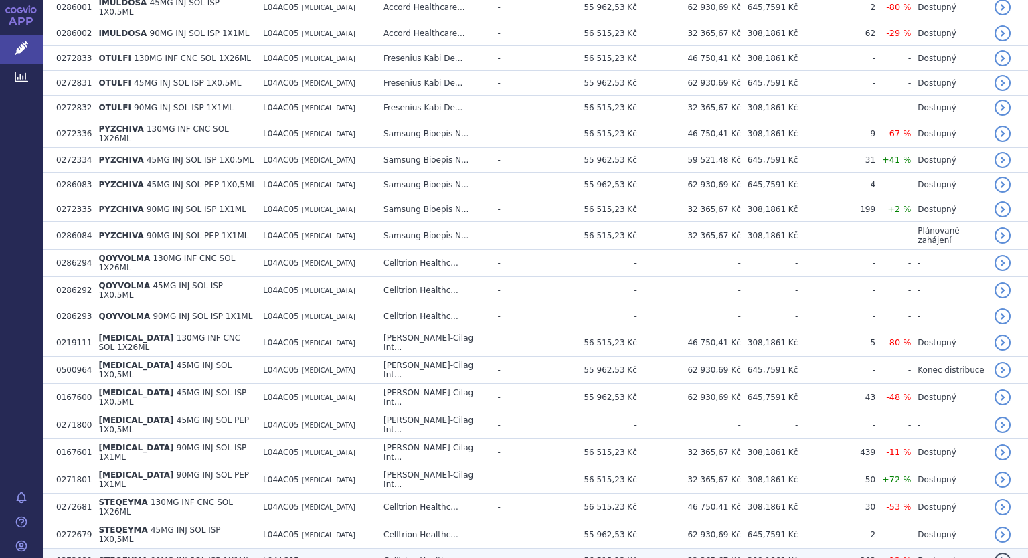
click at [169, 549] on td "STEQEYMA 90MG INJ SOL ISP 1X1ML" at bounding box center [174, 561] width 165 height 25
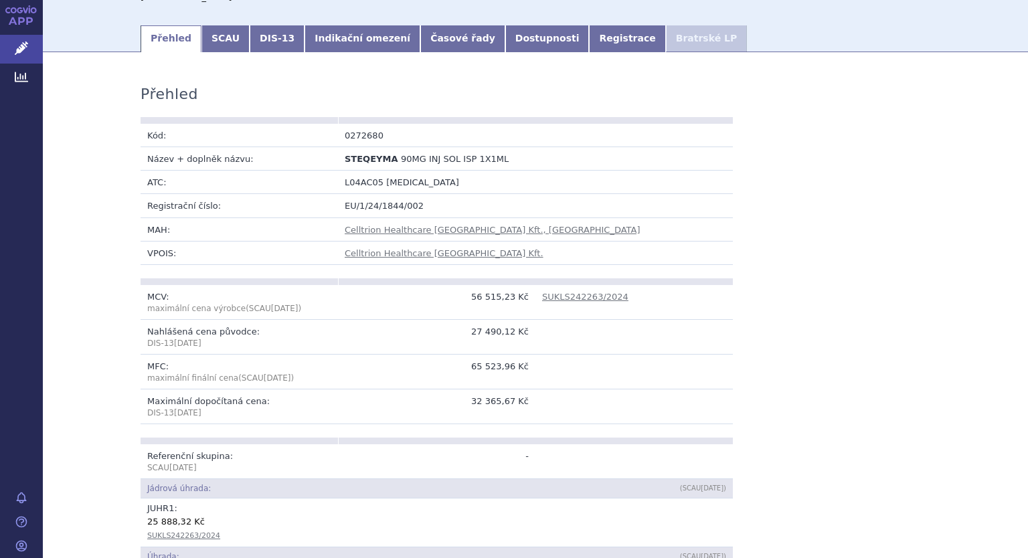
scroll to position [196, 0]
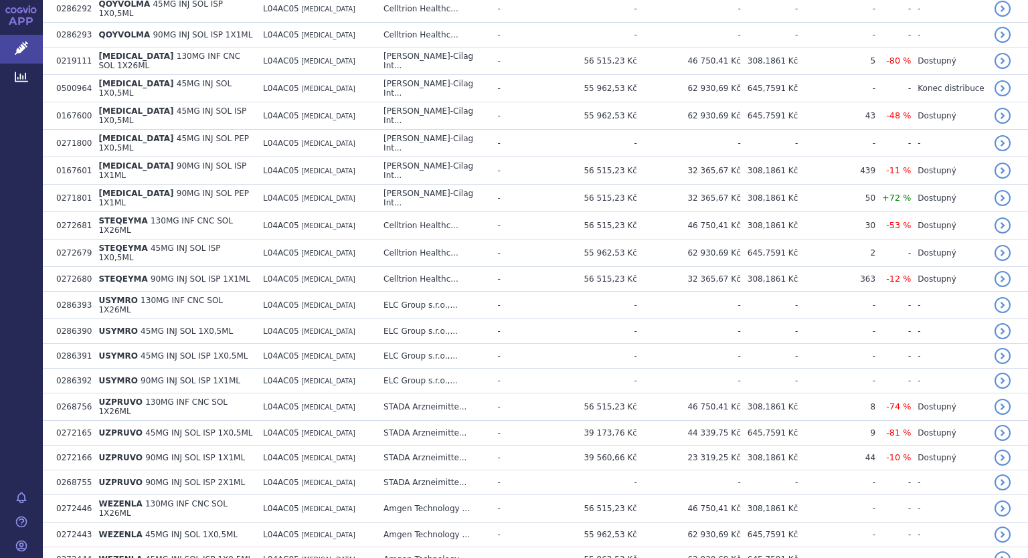
scroll to position [883, 0]
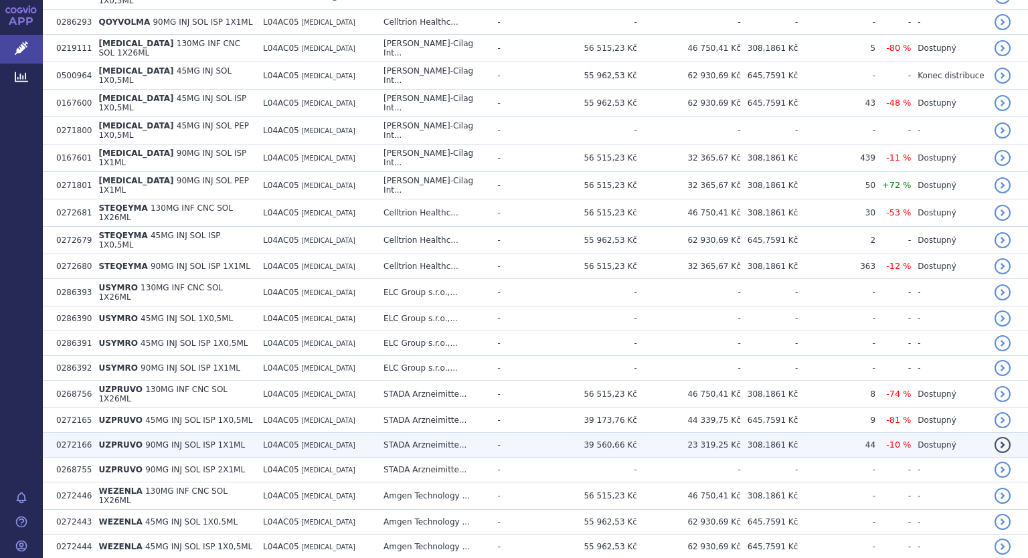
click at [109, 440] on span "UZPRUVO" at bounding box center [120, 444] width 44 height 9
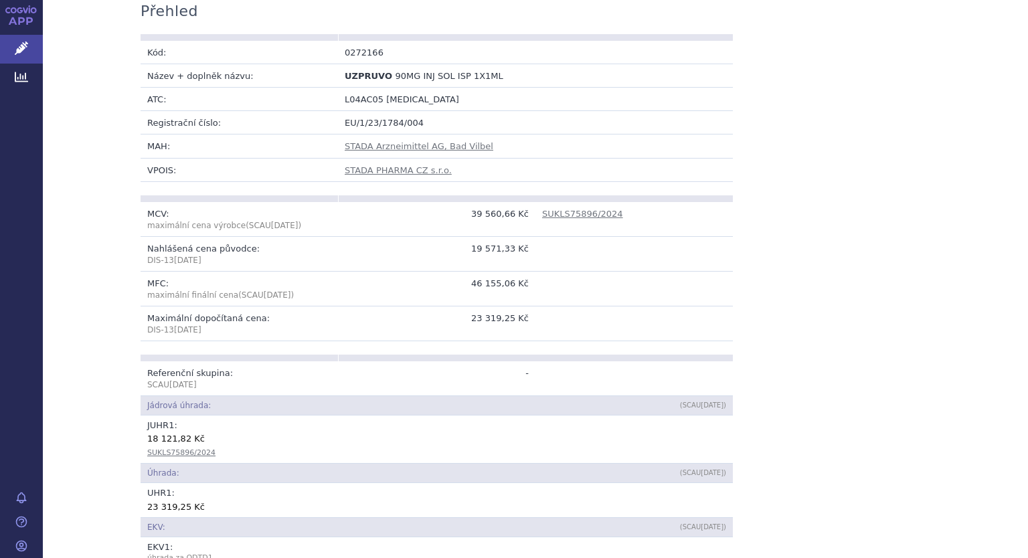
scroll to position [241, 0]
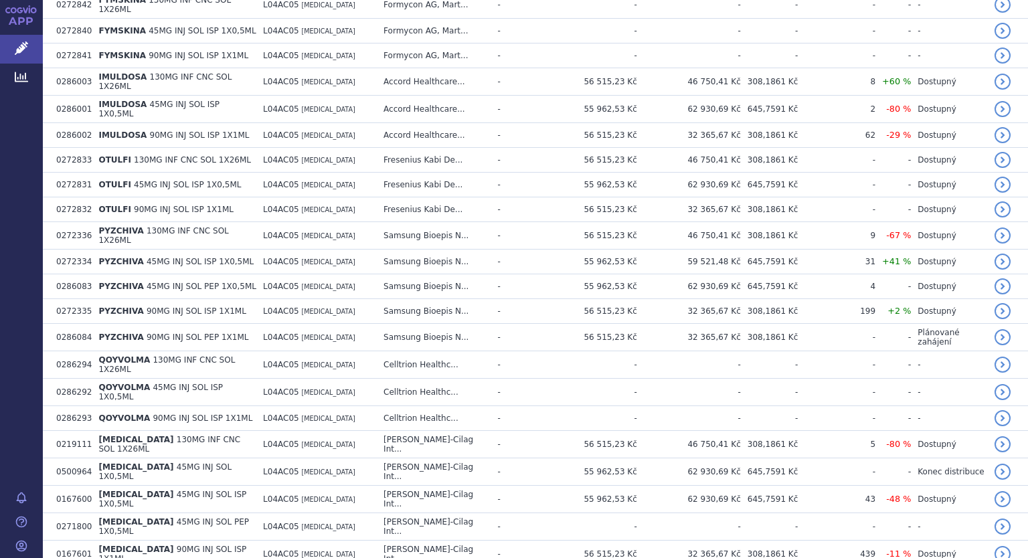
scroll to position [975, 0]
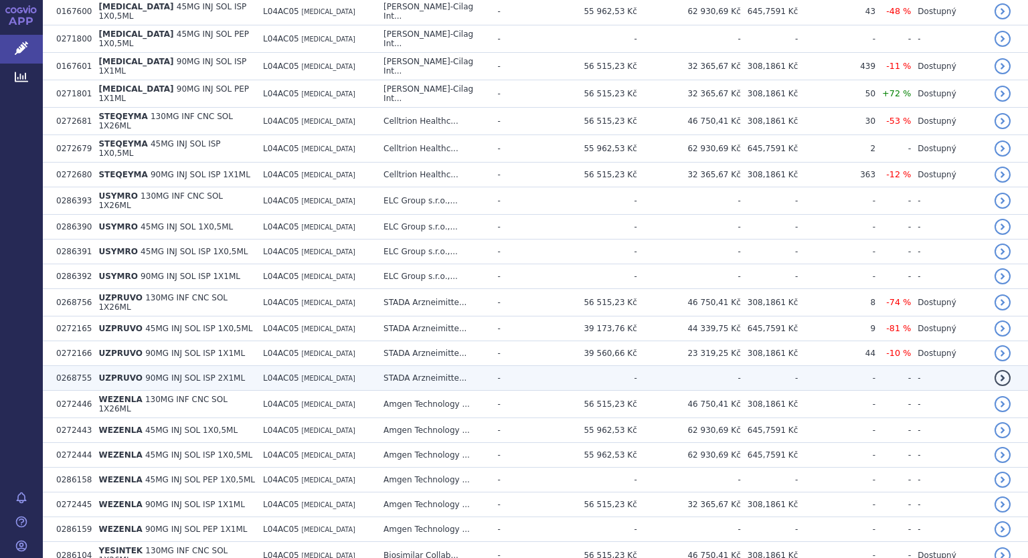
click at [159, 373] on span "90MG INJ SOL ISP 2X1ML" at bounding box center [195, 377] width 100 height 9
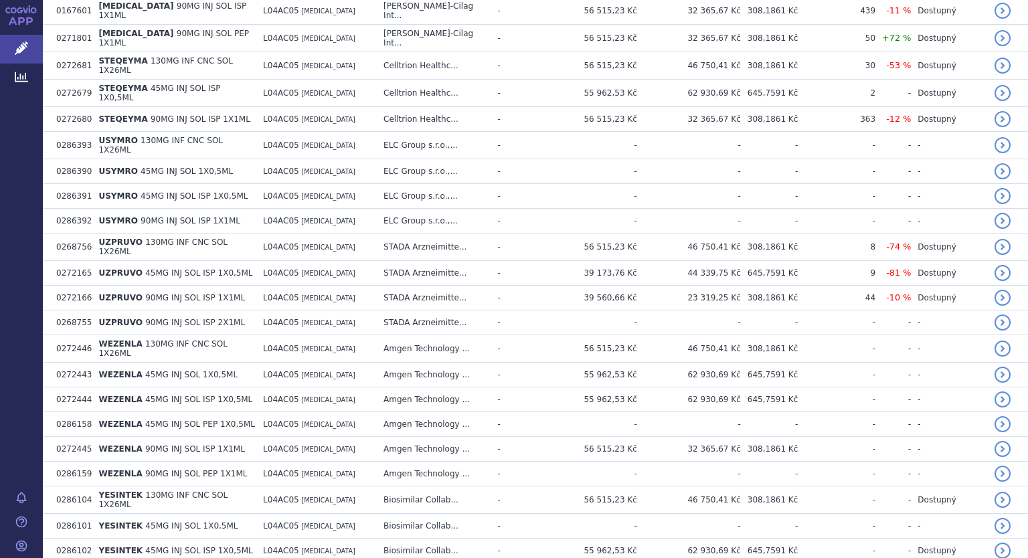
scroll to position [1051, 0]
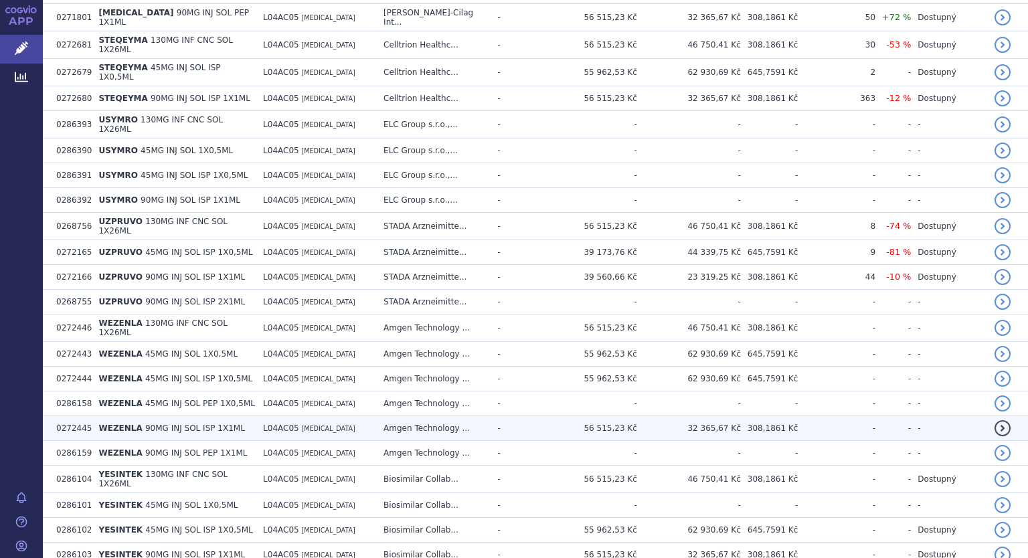
click at [145, 424] on span "90MG INJ SOL ISP 1X1ML" at bounding box center [195, 428] width 100 height 9
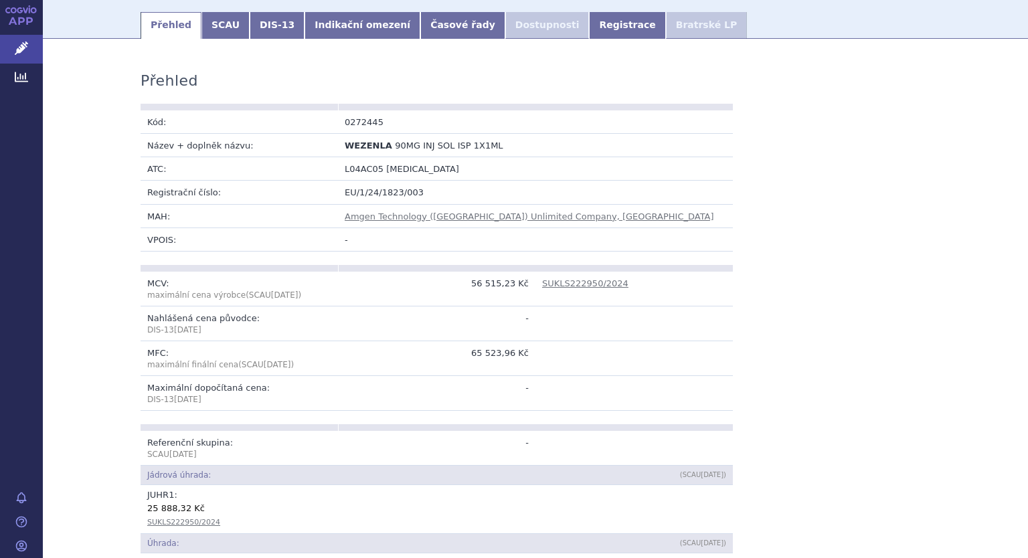
scroll to position [178, 0]
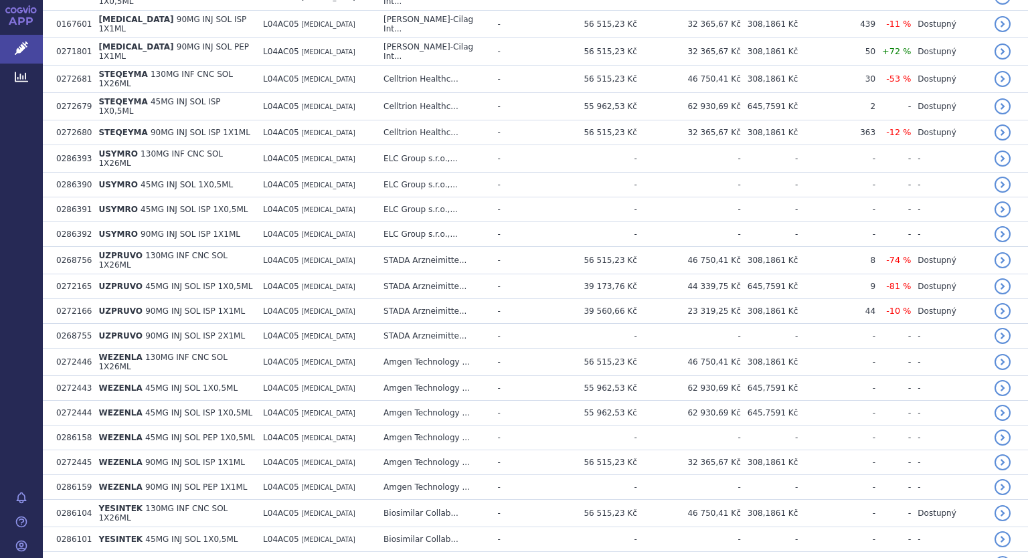
scroll to position [1044, 0]
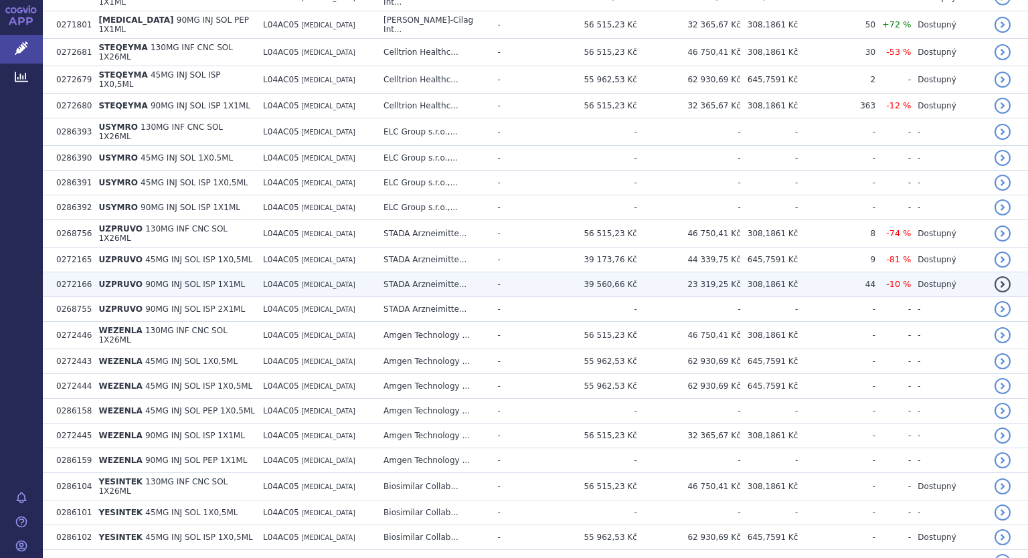
click at [172, 280] on span "90MG INJ SOL ISP 1X1ML" at bounding box center [195, 284] width 100 height 9
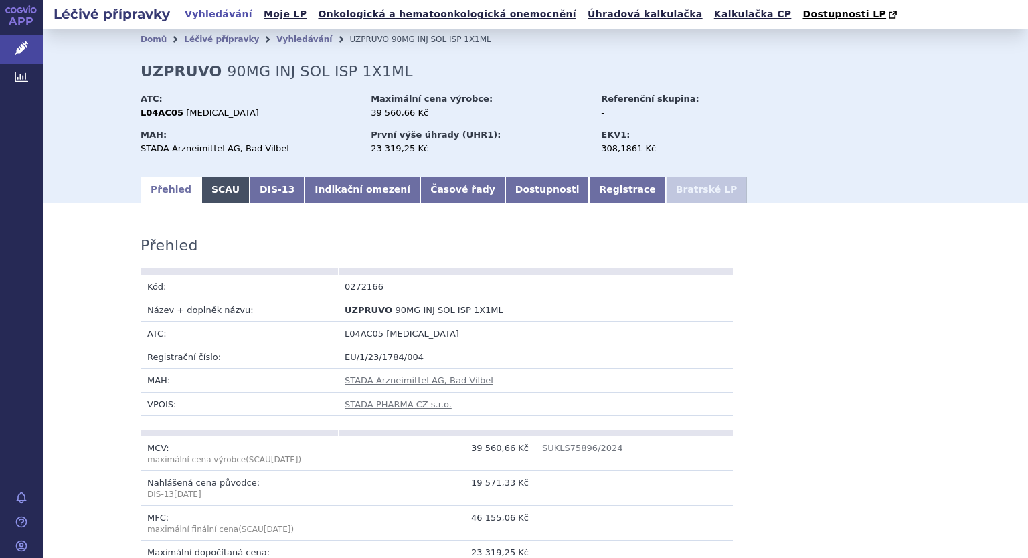
click at [210, 189] on link "SCAU" at bounding box center [225, 190] width 48 height 27
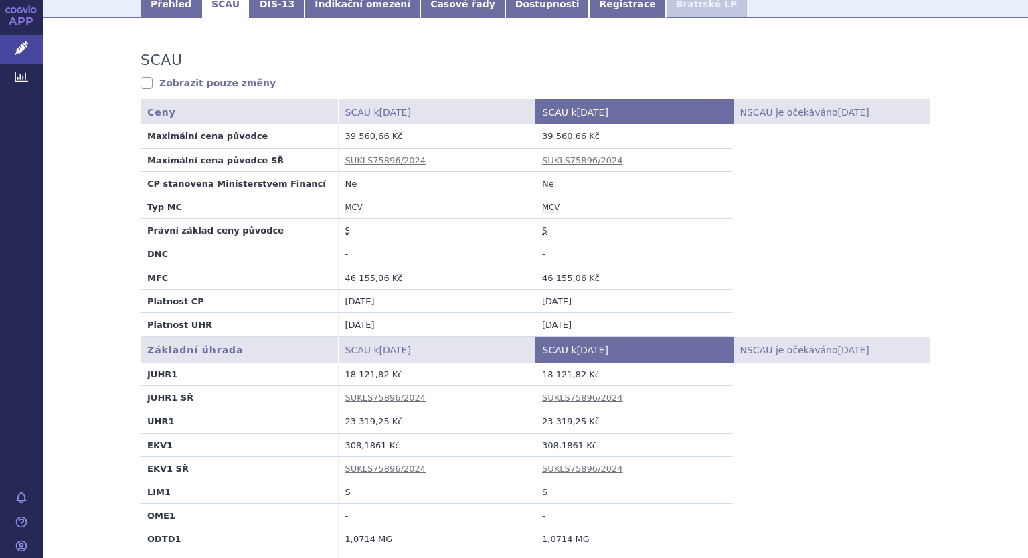
scroll to position [187, 0]
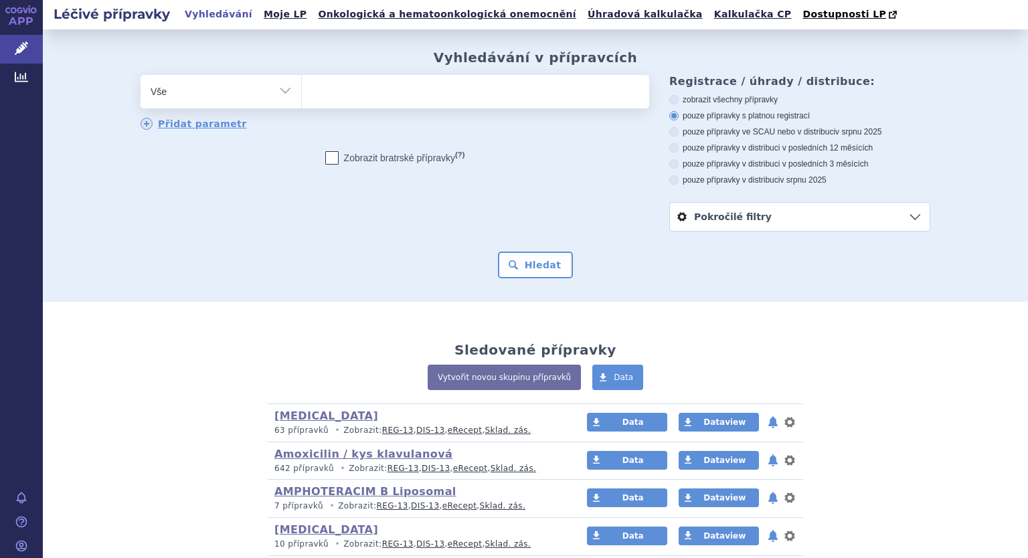
click at [278, 93] on select "Vše Přípravek/SUKL kód MAH VPOIS ATC/Aktivní látka Léková forma Síla" at bounding box center [221, 90] width 161 height 30
select select "filter-atc-group"
click at [141, 76] on select "Vše Přípravek/SUKL kód MAH VPOIS ATC/Aktivní látka Léková forma Síla" at bounding box center [221, 90] width 161 height 30
click at [328, 93] on ul at bounding box center [475, 89] width 347 height 28
click at [302, 93] on select at bounding box center [301, 90] width 1 height 33
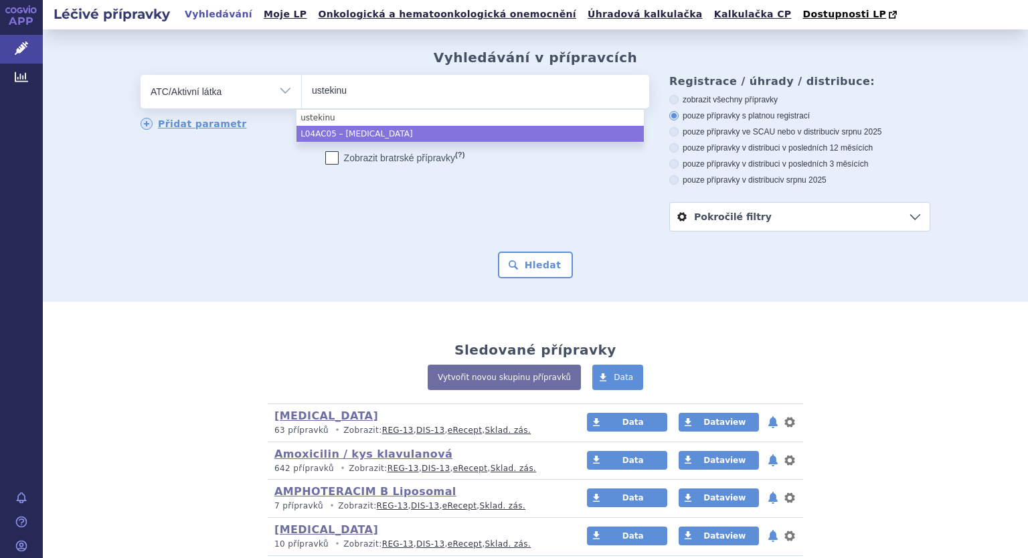
type input "ustekinu"
select select "L04AC05"
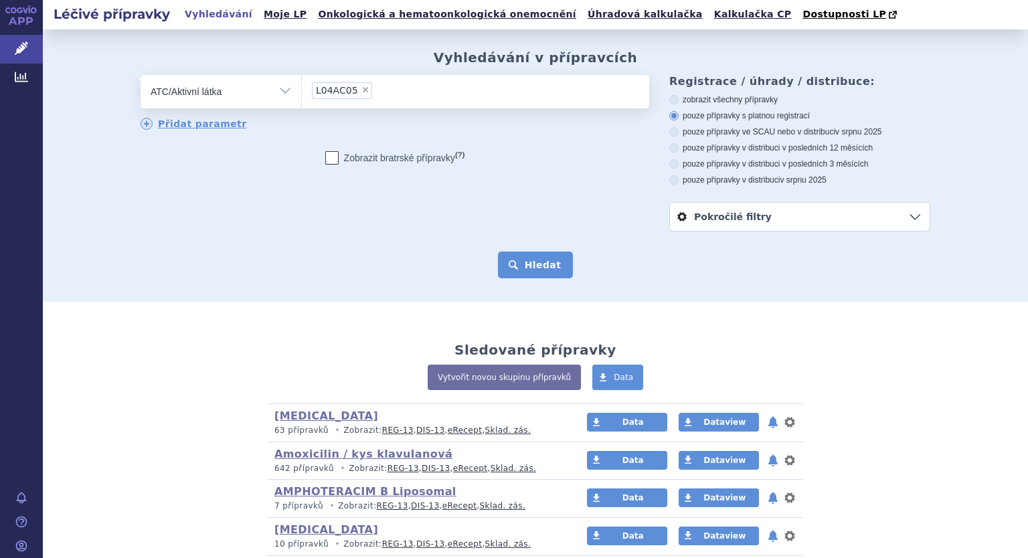
click at [549, 264] on button "Hledat" at bounding box center [536, 265] width 76 height 27
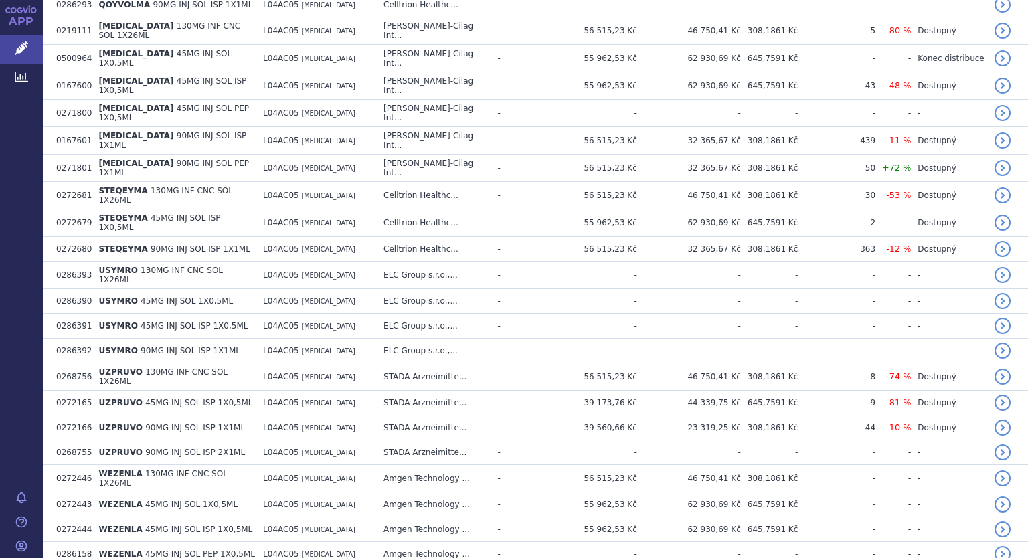
scroll to position [972, 0]
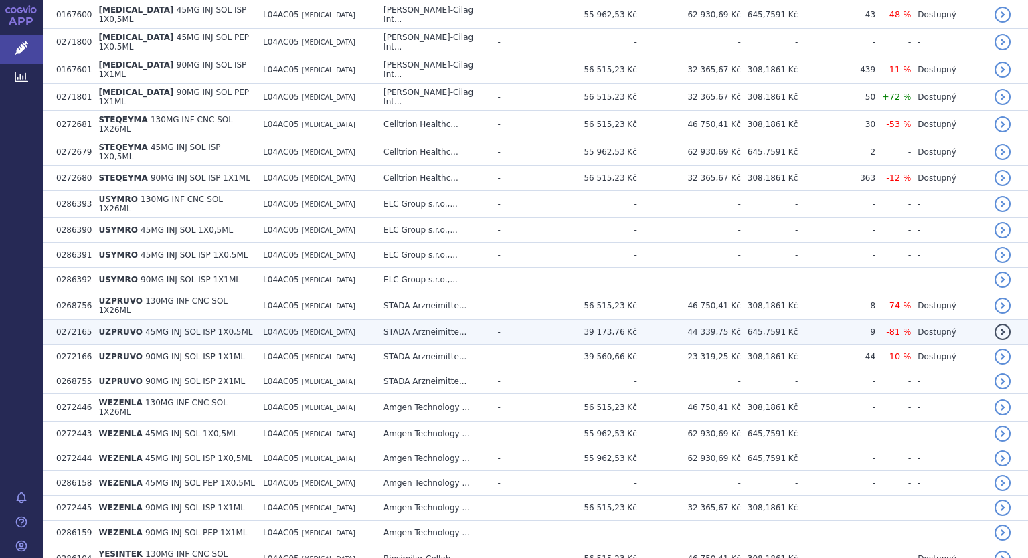
click at [154, 327] on span "45MG INJ SOL ISP 1X0,5ML" at bounding box center [198, 331] width 107 height 9
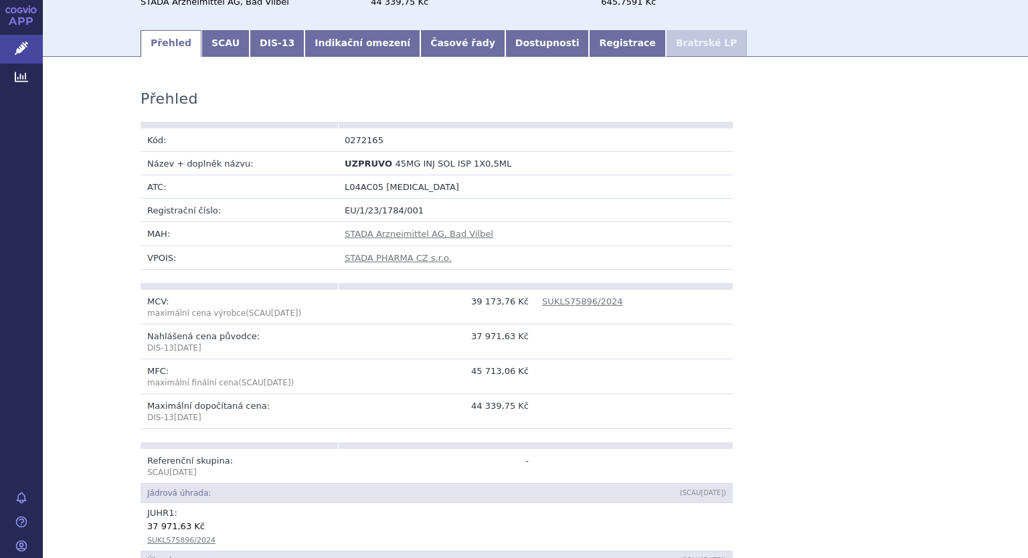
scroll to position [161, 0]
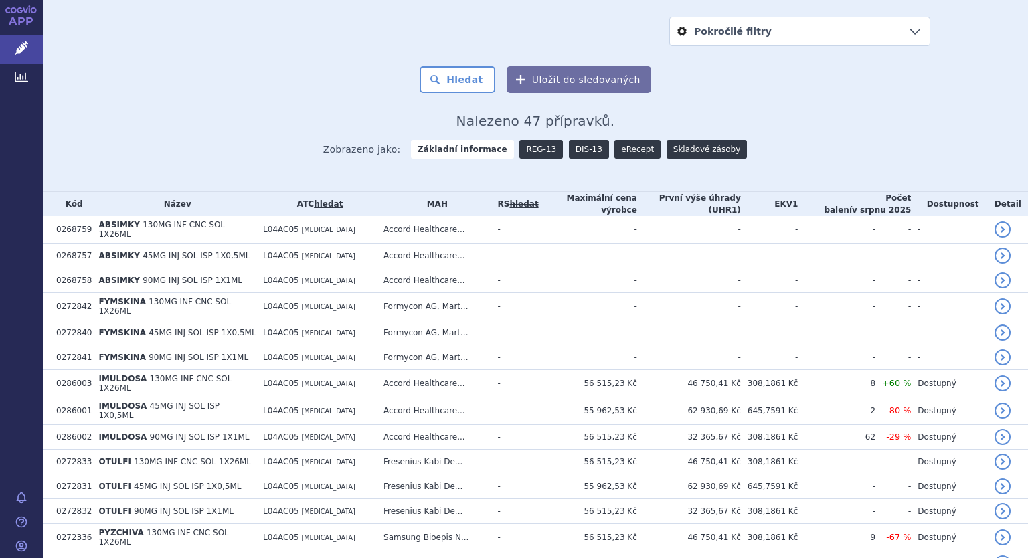
scroll to position [187, 0]
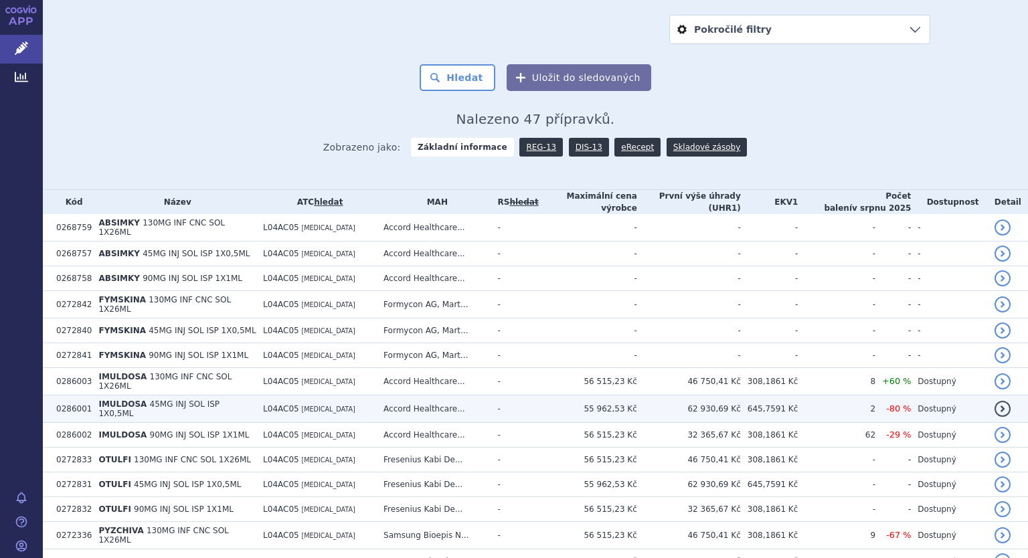
click at [179, 400] on span "45MG INJ SOL ISP 1X0,5ML" at bounding box center [158, 409] width 121 height 19
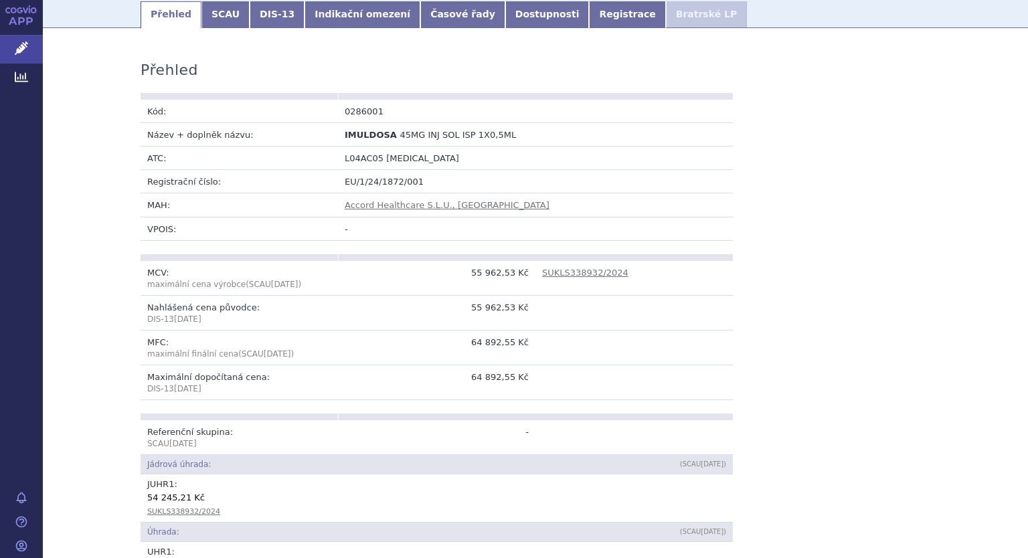
scroll to position [187, 0]
